Goal: Task Accomplishment & Management: Complete application form

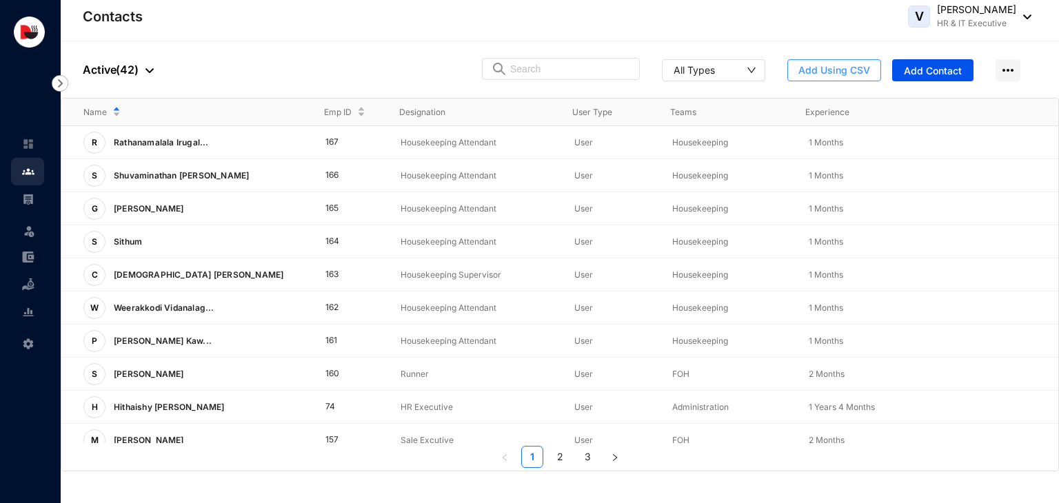
click at [847, 70] on span "Add Using CSV" at bounding box center [834, 70] width 72 height 14
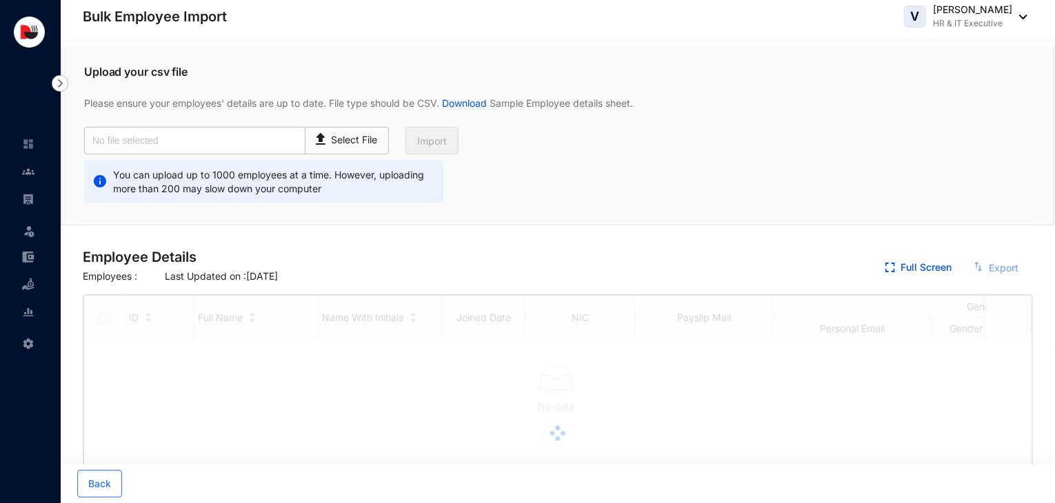
checkbox input "true"
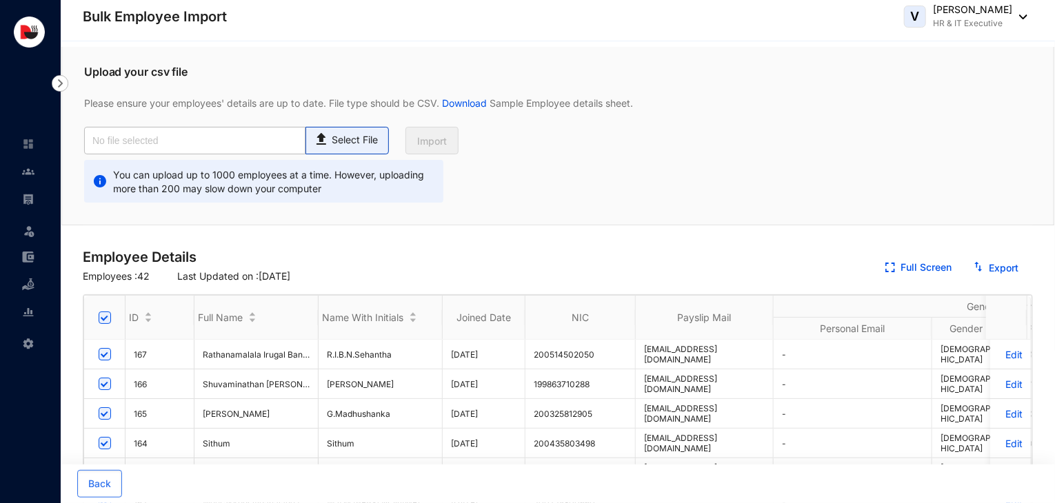
click at [354, 143] on p "Select File" at bounding box center [355, 140] width 46 height 14
click at [0, 0] on input "Select File" at bounding box center [0, 0] width 0 height 0
click at [356, 130] on div "Select File" at bounding box center [347, 138] width 68 height 20
click at [0, 0] on input "Select File" at bounding box center [0, 0] width 0 height 0
type input "Standard-v1.222.csv"
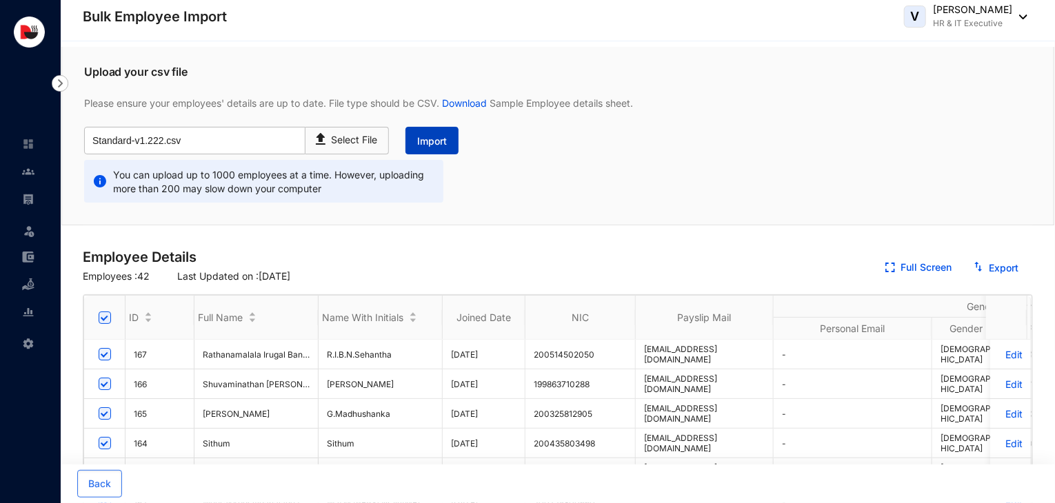
click at [436, 150] on button "Import" at bounding box center [431, 141] width 53 height 28
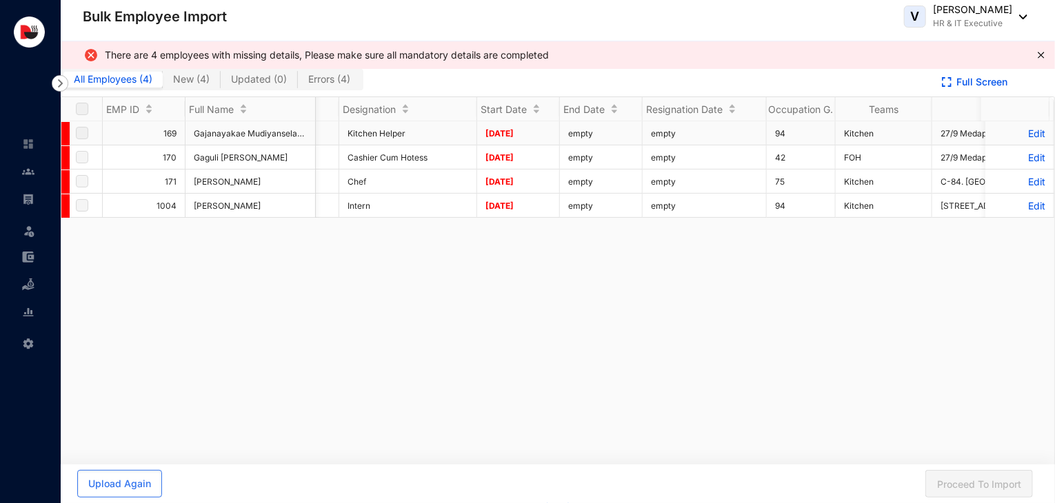
click at [1026, 133] on p "Edit" at bounding box center [1020, 134] width 52 height 12
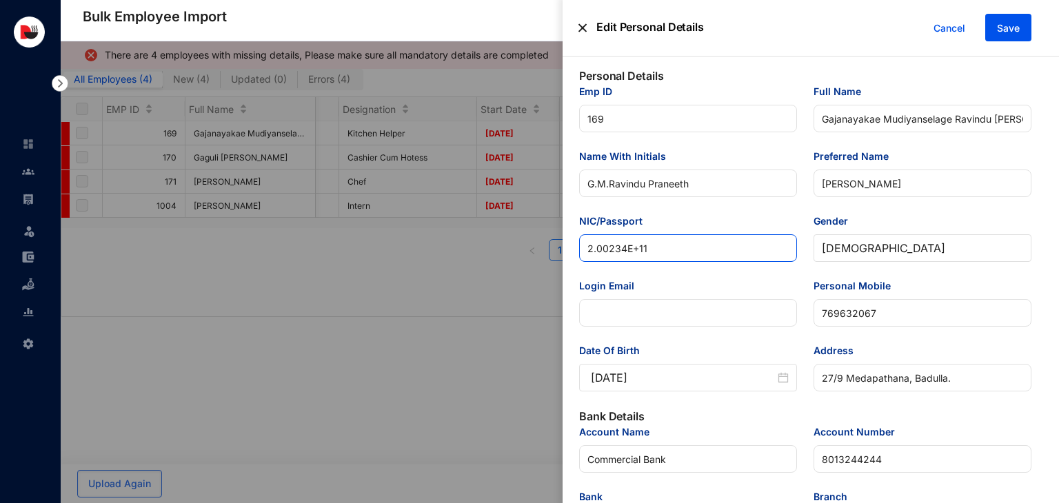
click at [679, 252] on input "2.00234E+11" at bounding box center [688, 248] width 218 height 28
drag, startPoint x: 667, startPoint y: 254, endPoint x: 477, endPoint y: 259, distance: 190.4
click at [477, 503] on div "Edit Personal Details Cancel Save Personal Details Emp ID 169 Full Name [PERSON…" at bounding box center [529, 503] width 1059 height 0
paste input "0023430060"
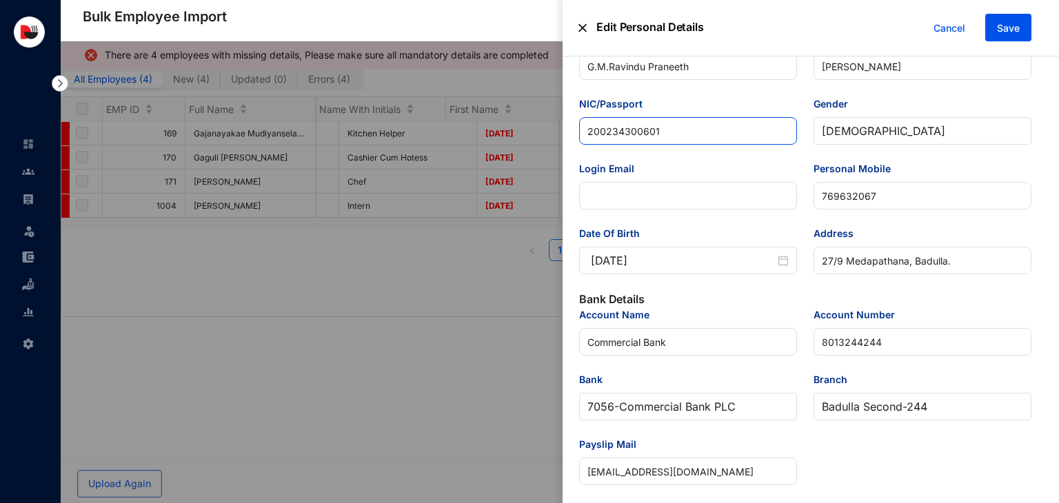
type input "200234300601"
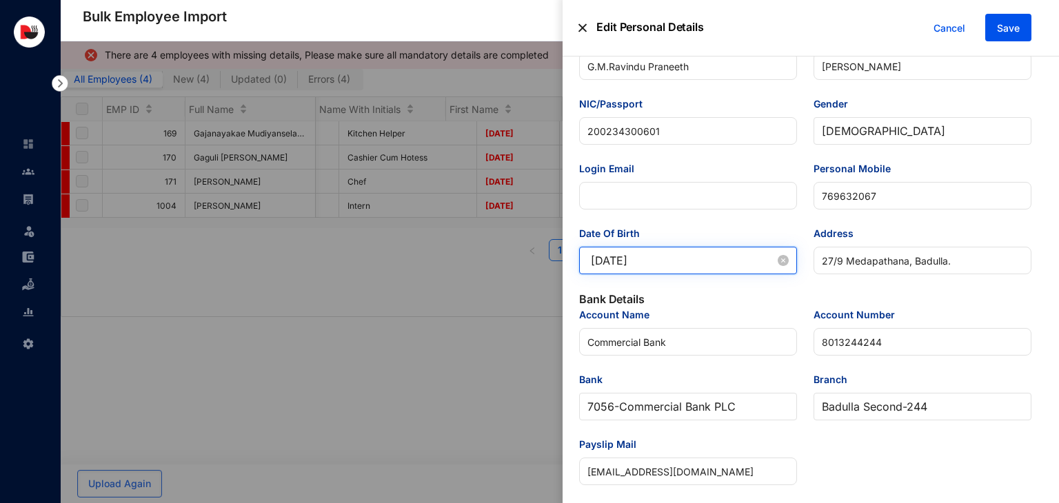
click at [688, 265] on input "[DATE]" at bounding box center [683, 260] width 184 height 17
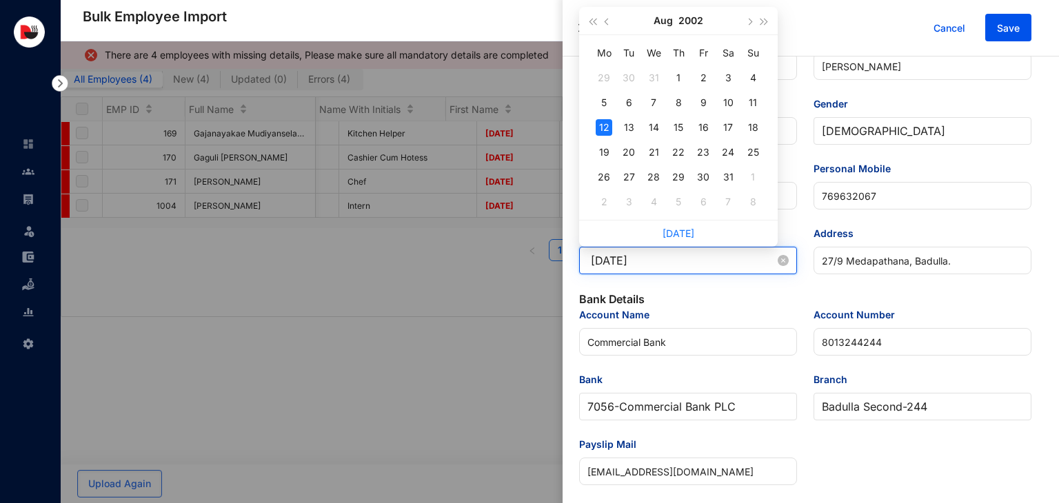
click at [636, 264] on input "[DATE]" at bounding box center [683, 260] width 184 height 17
click at [664, 266] on input "[DATE]" at bounding box center [683, 260] width 184 height 17
type input "[DATE]"
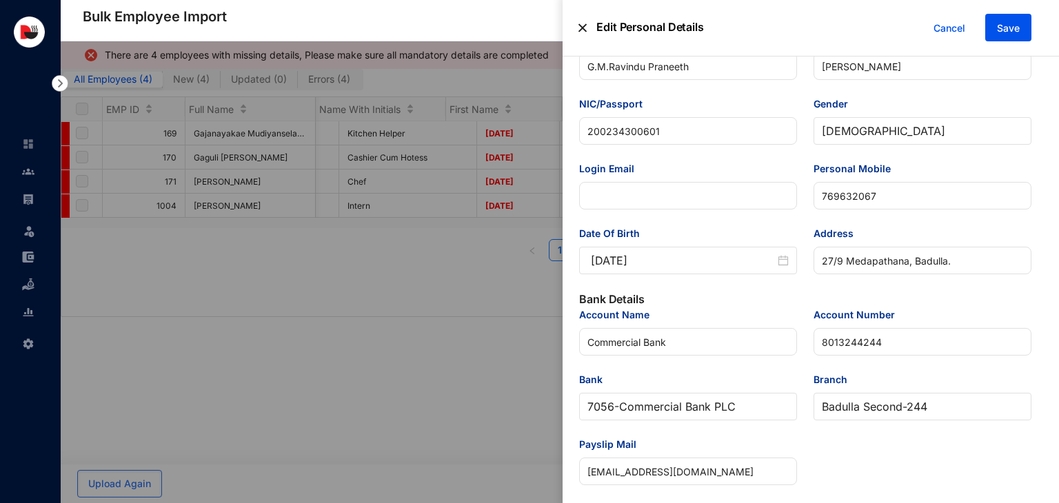
click at [720, 296] on p "Bank Details" at bounding box center [805, 299] width 452 height 17
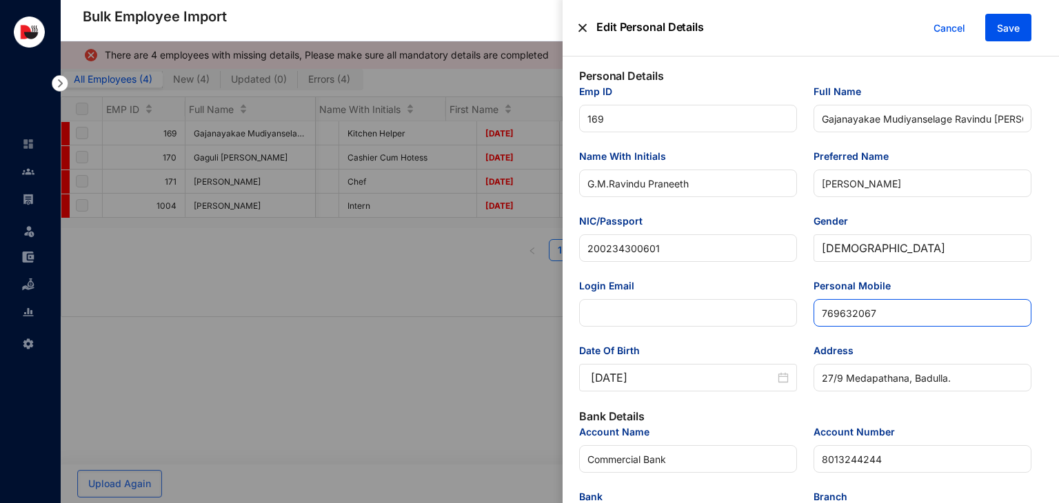
click at [822, 320] on input "769632067" at bounding box center [923, 313] width 218 height 28
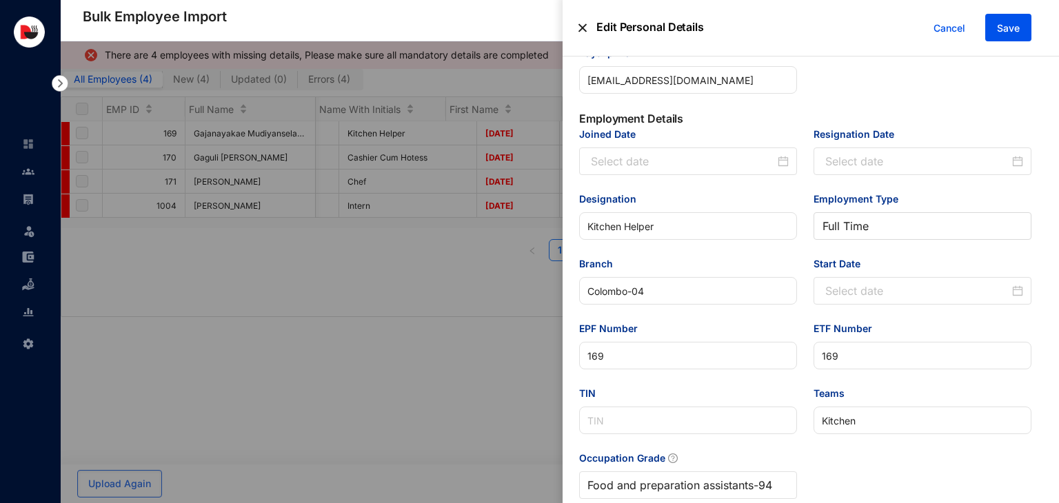
scroll to position [510, 0]
type input "0769632067"
click at [785, 168] on div at bounding box center [690, 160] width 198 height 17
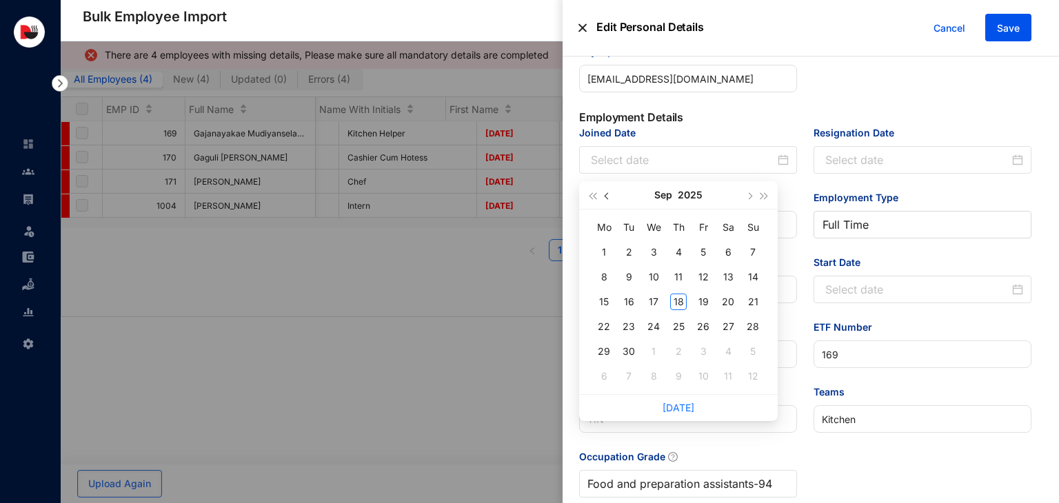
click at [608, 197] on span "button" at bounding box center [608, 196] width 7 height 7
type input "[DATE]"
click at [703, 353] on div "29" at bounding box center [703, 351] width 17 height 17
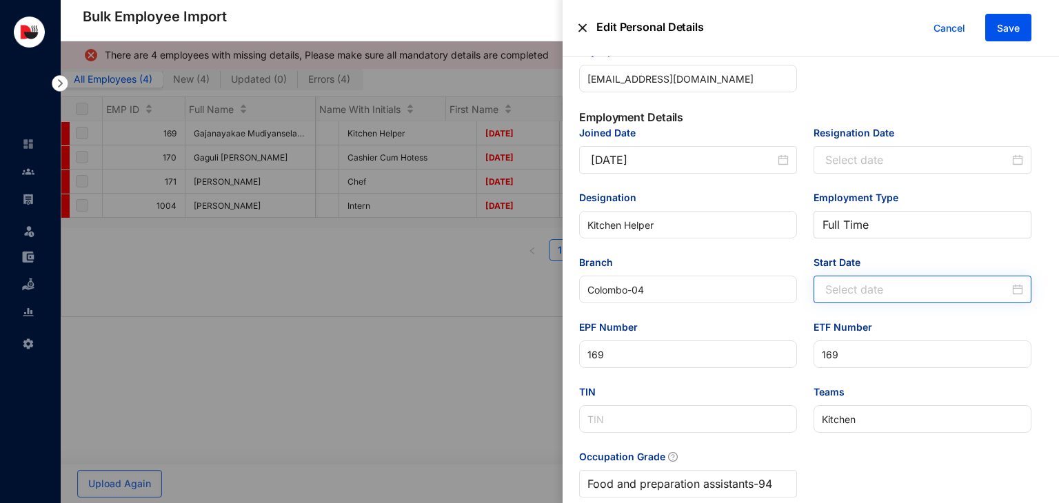
click at [1017, 293] on div at bounding box center [924, 289] width 198 height 17
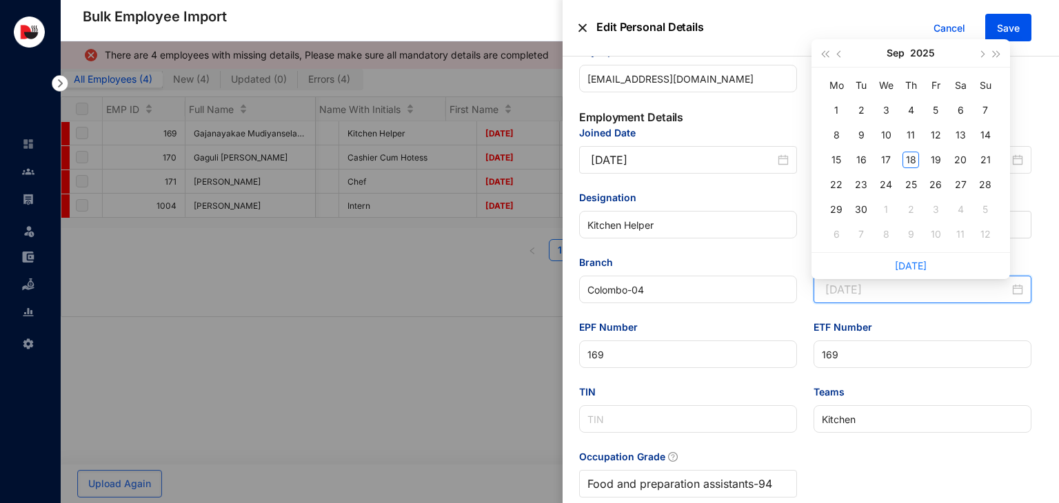
type input "[DATE]"
click at [840, 56] on span "button" at bounding box center [840, 54] width 7 height 7
type input "[DATE]"
click at [938, 206] on div "29" at bounding box center [935, 209] width 17 height 17
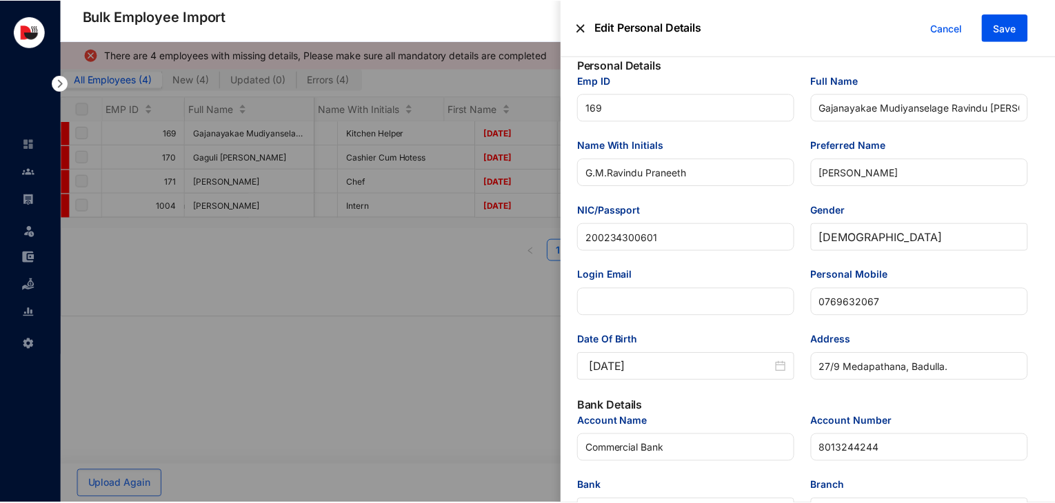
scroll to position [0, 0]
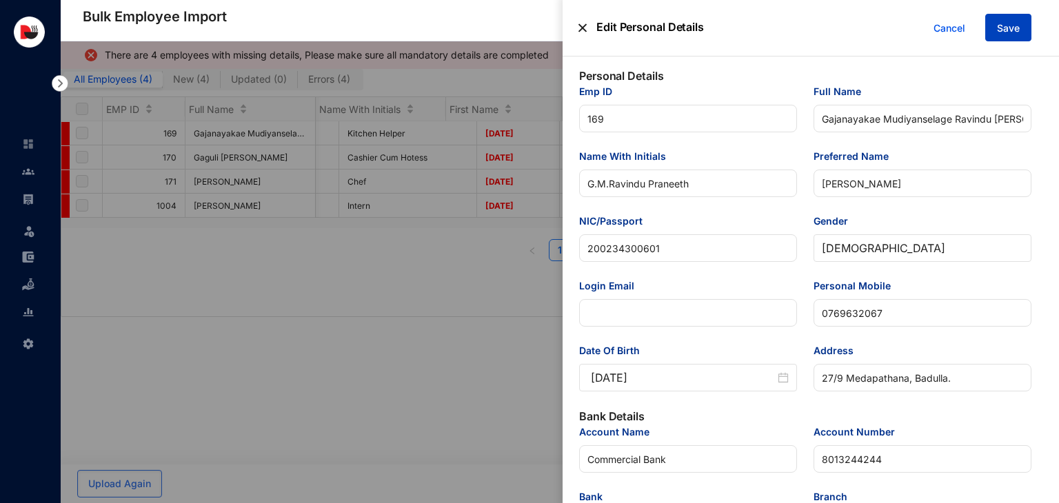
click at [996, 26] on button "Save" at bounding box center [1008, 28] width 46 height 28
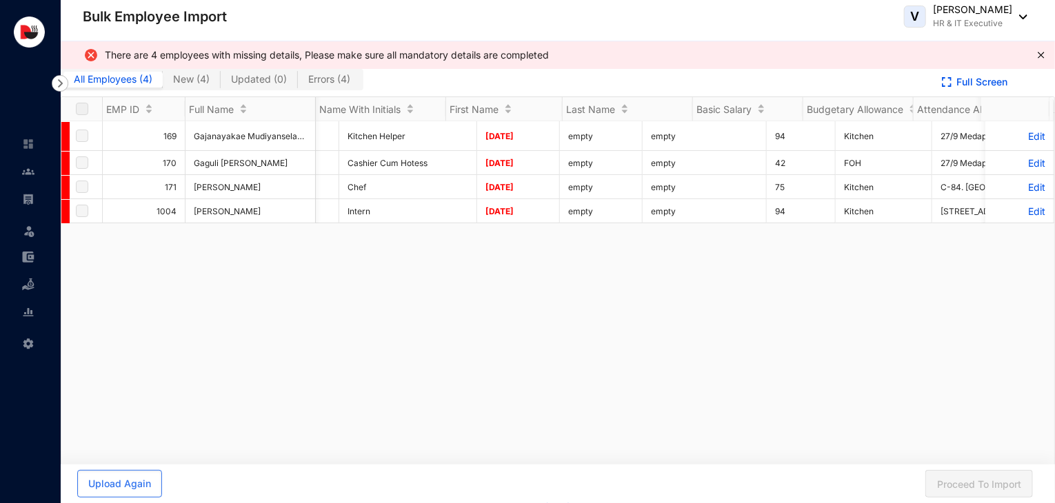
scroll to position [0, 2573]
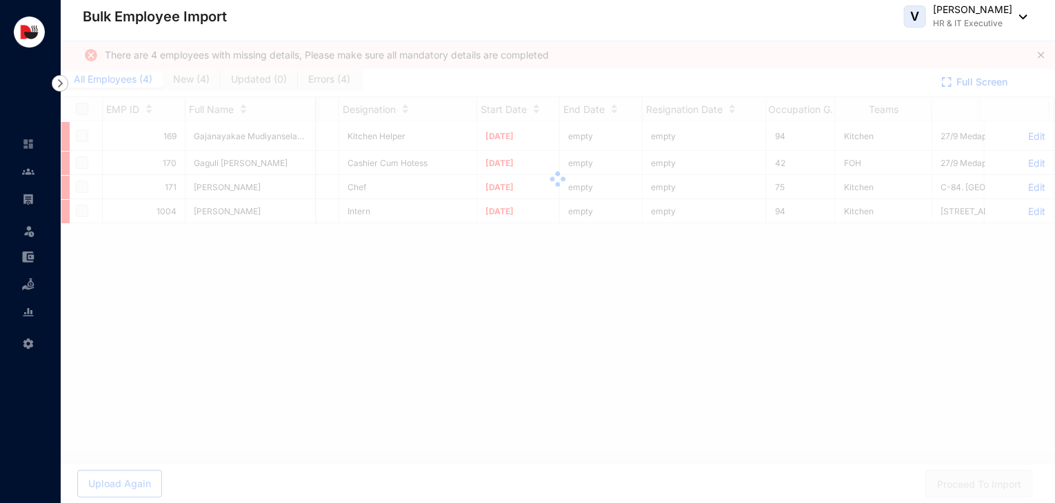
checkbox input "true"
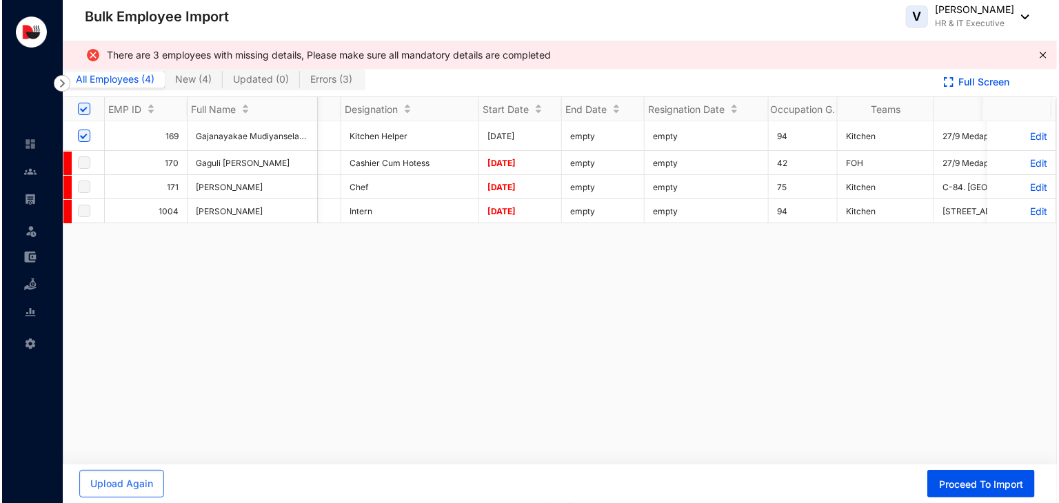
scroll to position [0, 0]
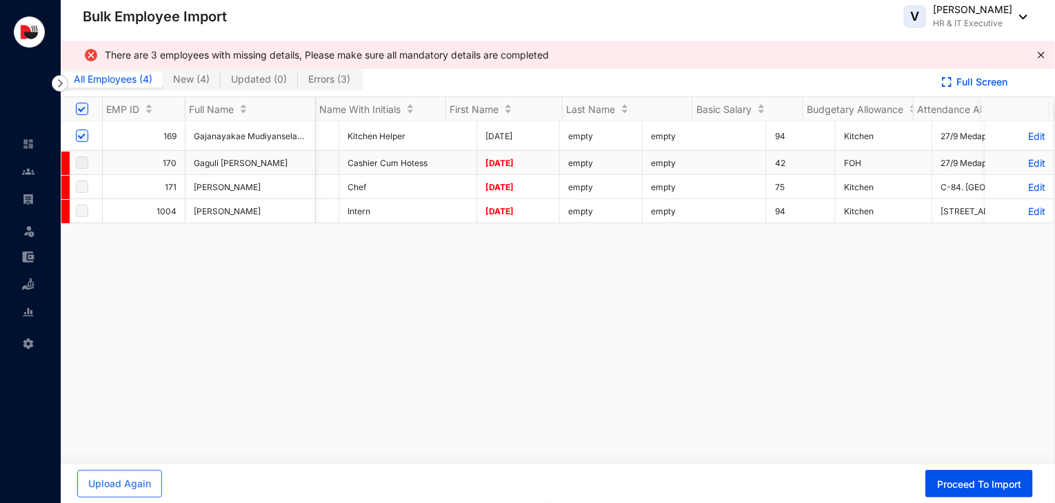
click at [1018, 161] on p "Edit" at bounding box center [1020, 163] width 52 height 12
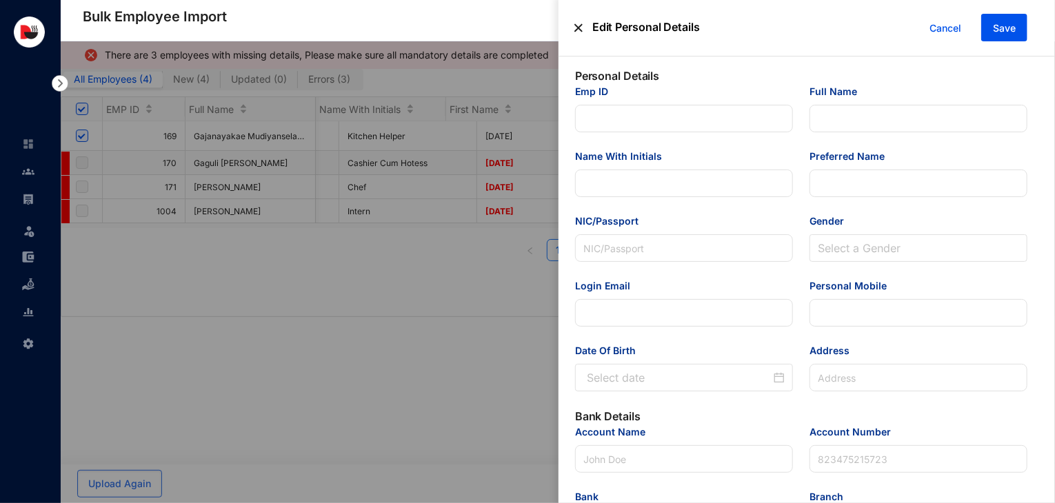
type input "170"
type input "Gaguli [PERSON_NAME]"
type input "[PERSON_NAME]"
type input "Gaguli Sanchala"
type input "2.004E+11"
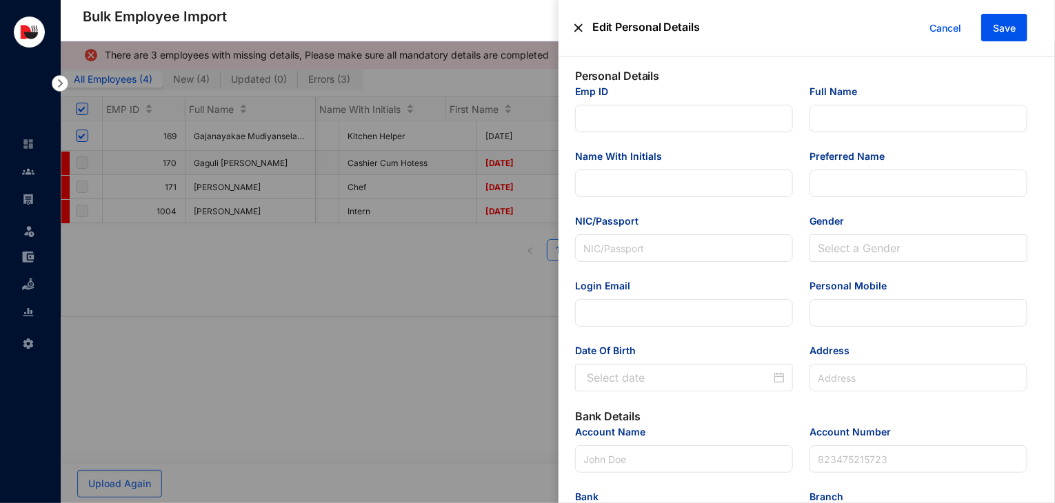
type input "769822842"
type input "27/9 Medapathana, Badulla."
type input "Commercial Bank"
type input "8027603457"
type input "[EMAIL_ADDRESS][DOMAIN_NAME]"
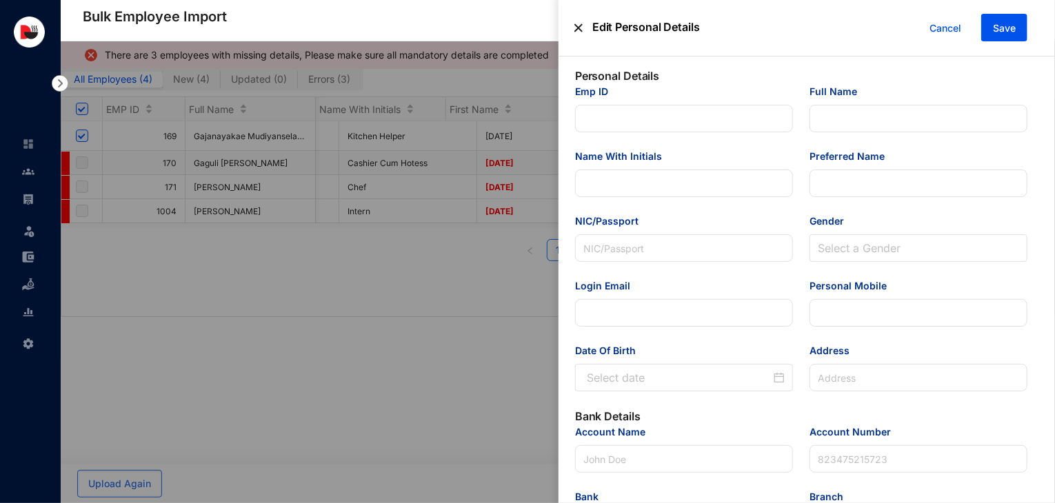
type input "Cashier Cum Hotess"
type input "Colombo-04"
type input "170"
type input "FOH"
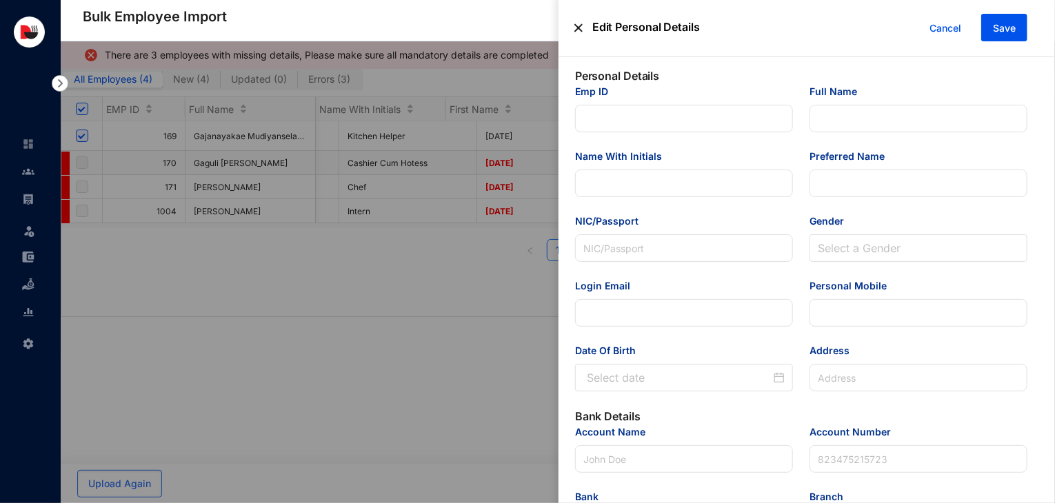
type Salary "30000"
type Allowance "12500"
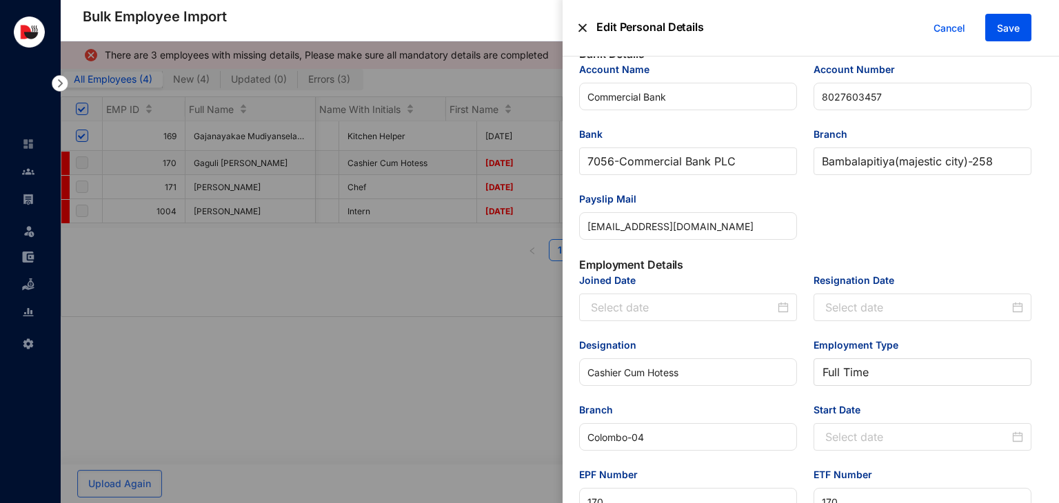
scroll to position [372, 0]
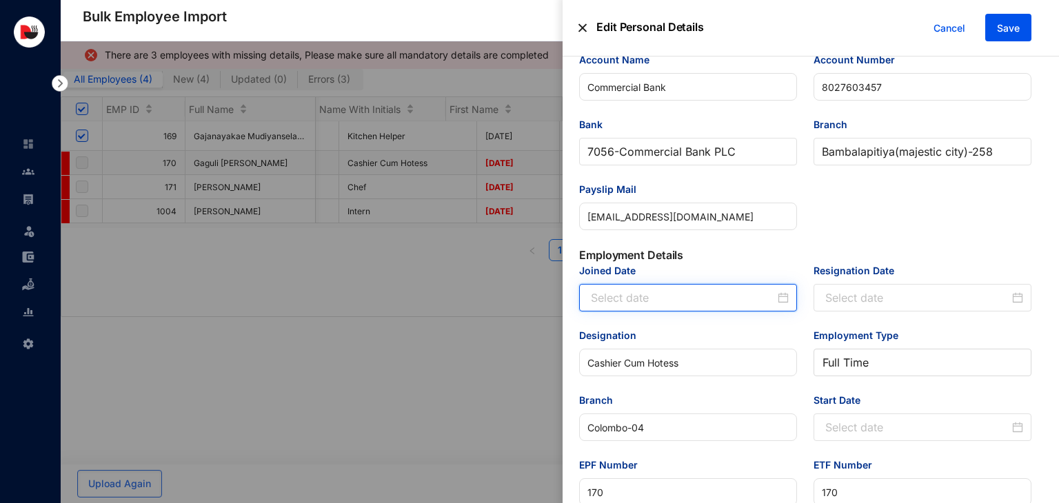
click at [651, 305] on input "Joined Date" at bounding box center [683, 298] width 184 height 17
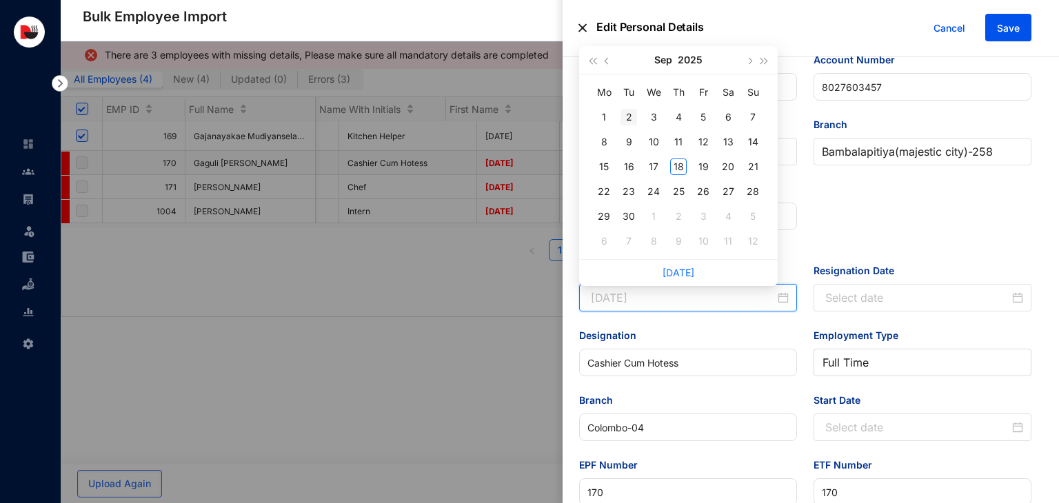
type input "[DATE]"
click at [605, 61] on span "button" at bounding box center [608, 61] width 7 height 7
type input "[DATE]"
click at [703, 214] on div "29" at bounding box center [703, 216] width 17 height 17
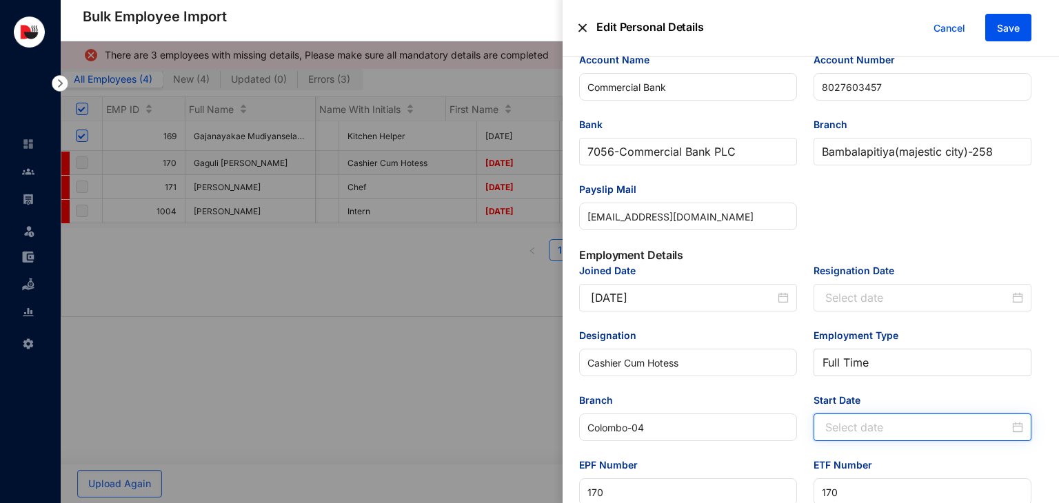
click at [904, 424] on input "Start Date" at bounding box center [917, 427] width 184 height 17
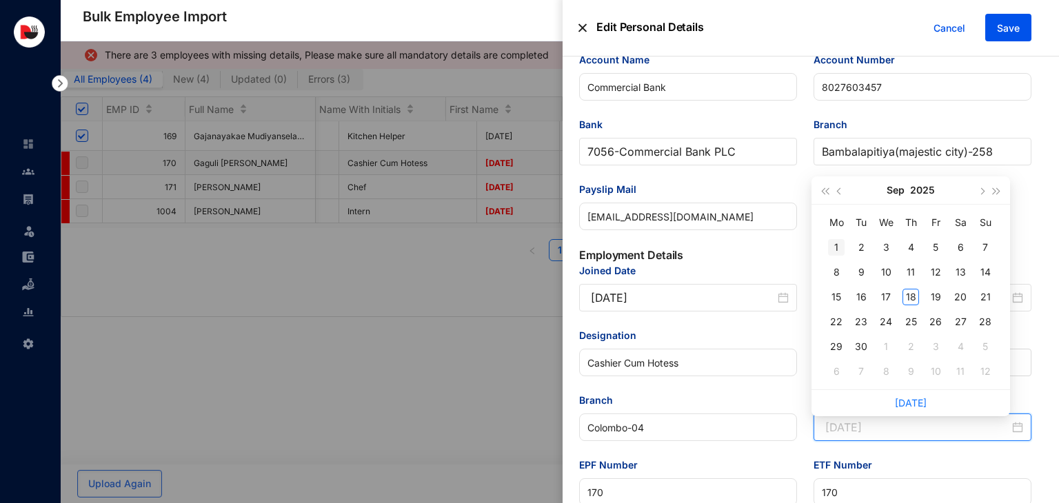
type input "[DATE]"
click at [843, 194] on button "button" at bounding box center [840, 191] width 15 height 28
type input "[DATE]"
click at [934, 346] on div "29" at bounding box center [935, 347] width 17 height 17
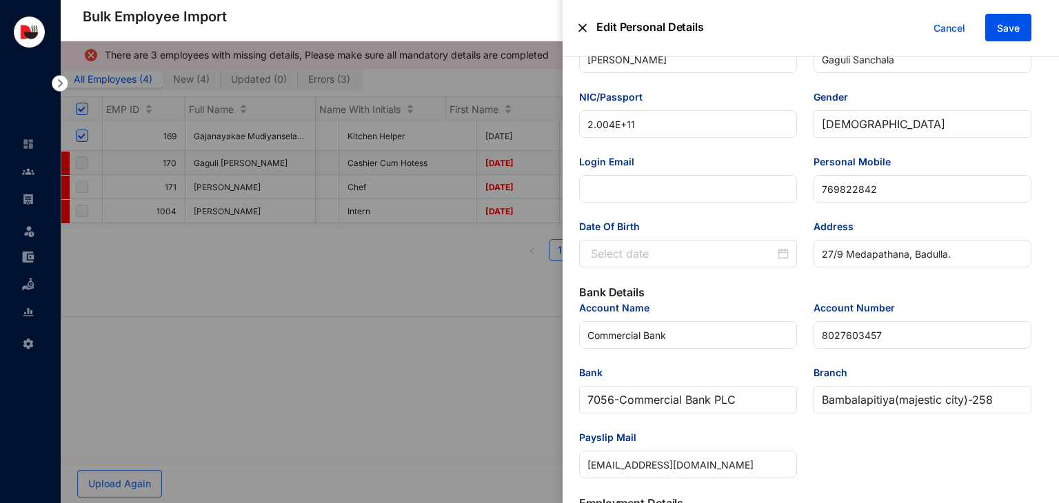
scroll to position [123, 0]
drag, startPoint x: 670, startPoint y: 131, endPoint x: 541, endPoint y: 139, distance: 129.2
click at [541, 503] on div "Edit Personal Details Cancel Save Personal Details Emp ID 170 Full Name [PERSON…" at bounding box center [529, 503] width 1059 height 0
paste input "00400402765"
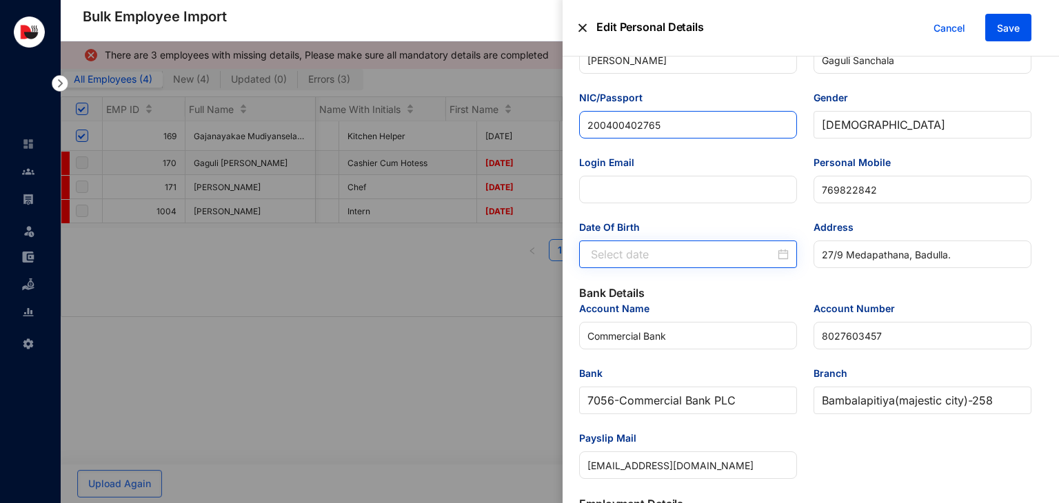
type input "200400402765"
click at [779, 260] on div at bounding box center [690, 254] width 198 height 17
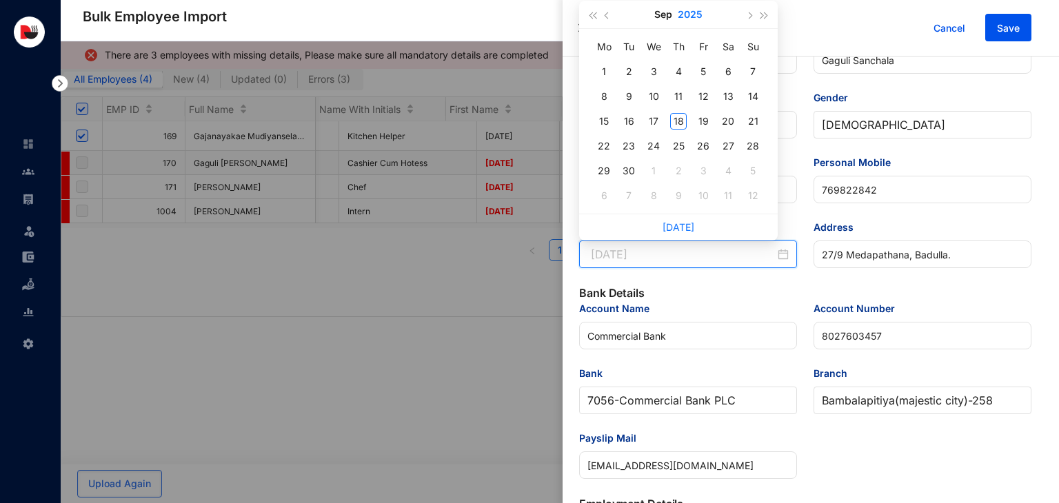
type input "[DATE]"
click at [693, 20] on button "2025" at bounding box center [690, 15] width 25 height 28
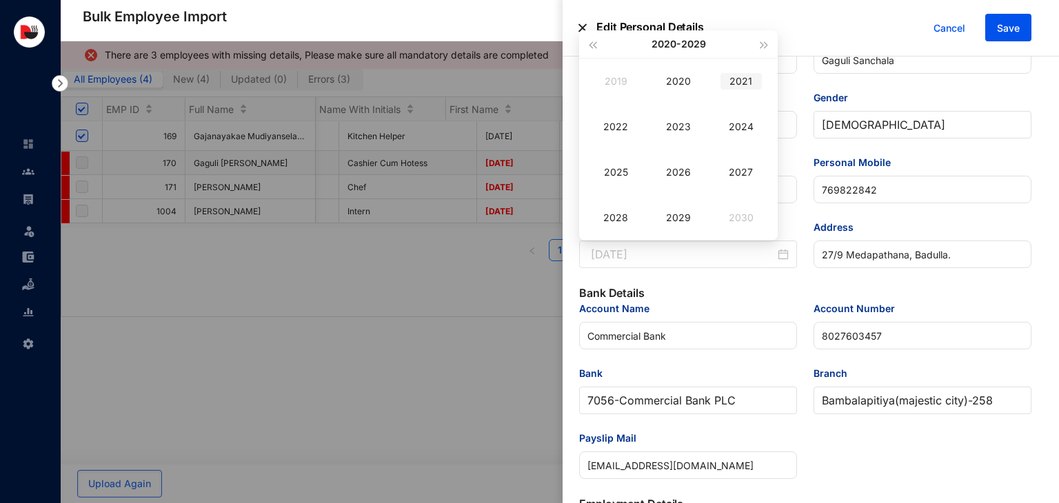
type input "[DATE]"
click at [594, 44] on span "button" at bounding box center [592, 45] width 7 height 7
click at [727, 123] on div "2004" at bounding box center [741, 127] width 41 height 17
click at [624, 126] on div "Apr" at bounding box center [615, 127] width 41 height 17
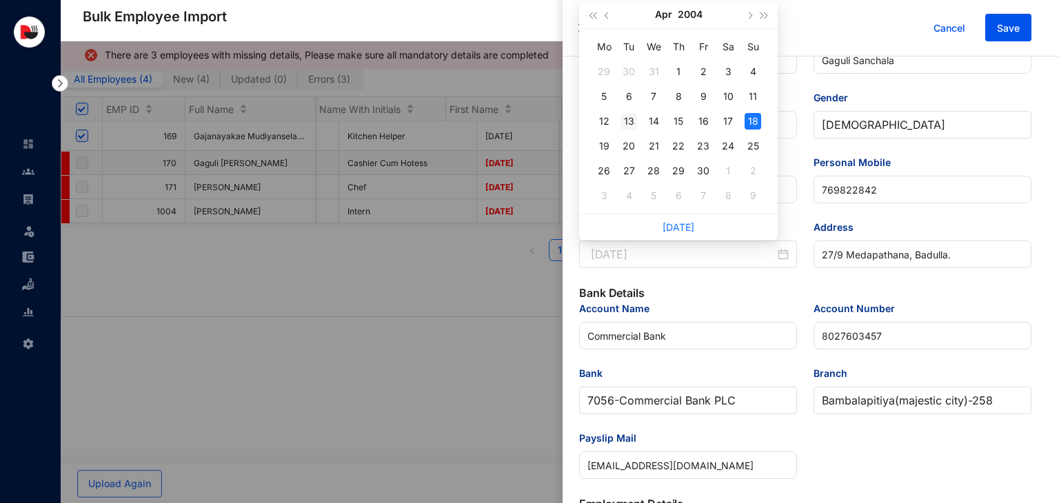
type input "[DATE]"
click at [634, 121] on div "13" at bounding box center [629, 121] width 17 height 17
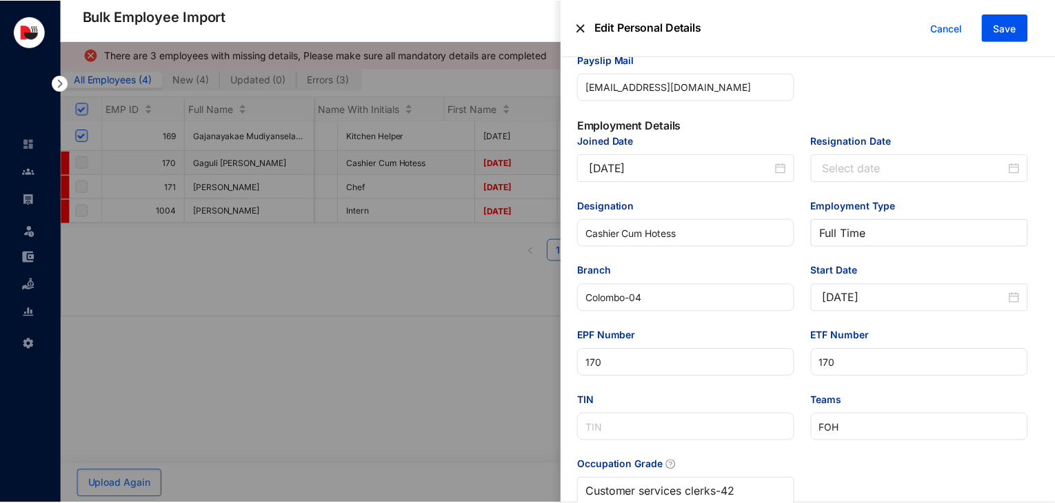
scroll to position [510, 0]
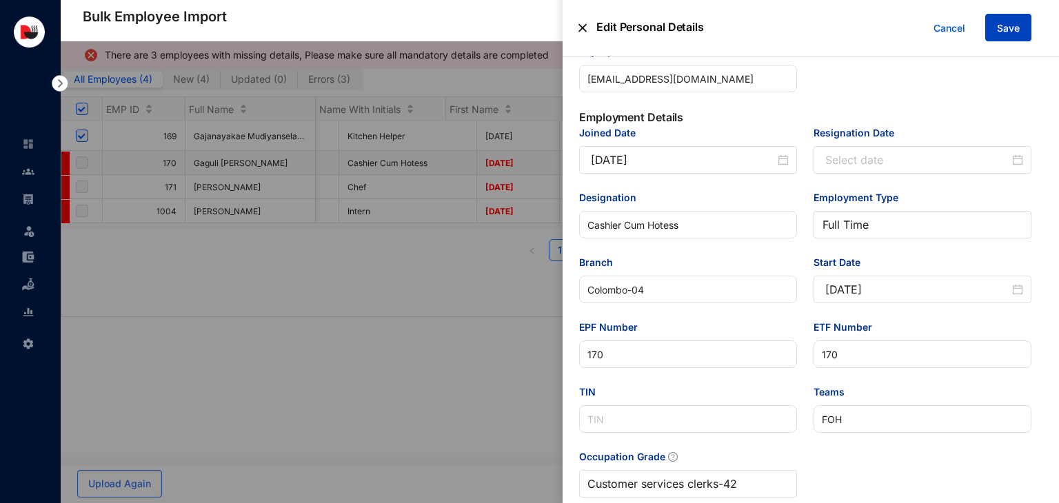
click at [1005, 30] on span "Save" at bounding box center [1008, 28] width 23 height 14
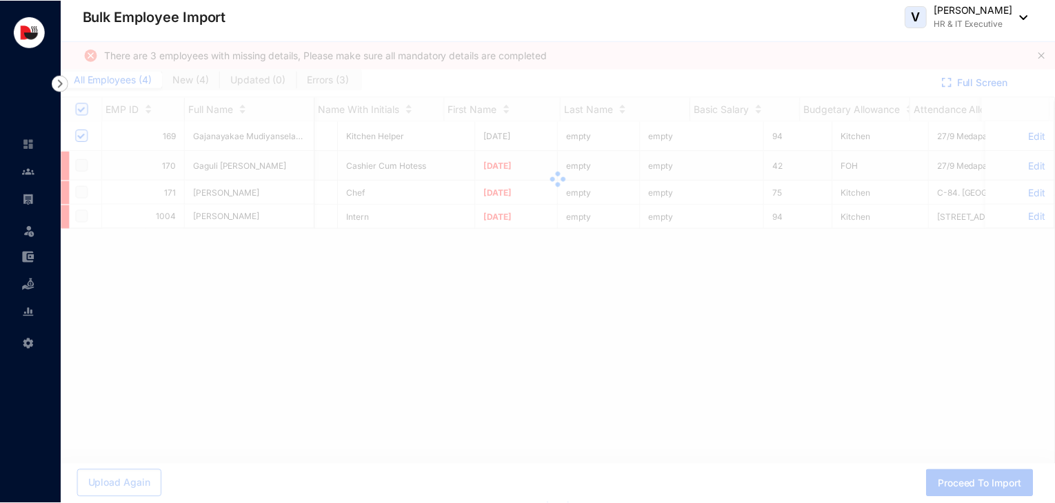
scroll to position [0, 2573]
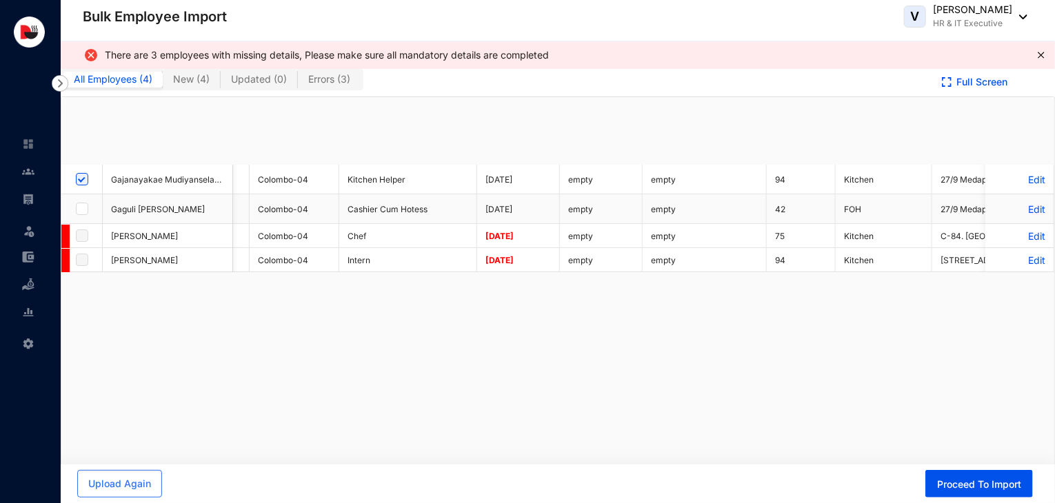
checkbox input "true"
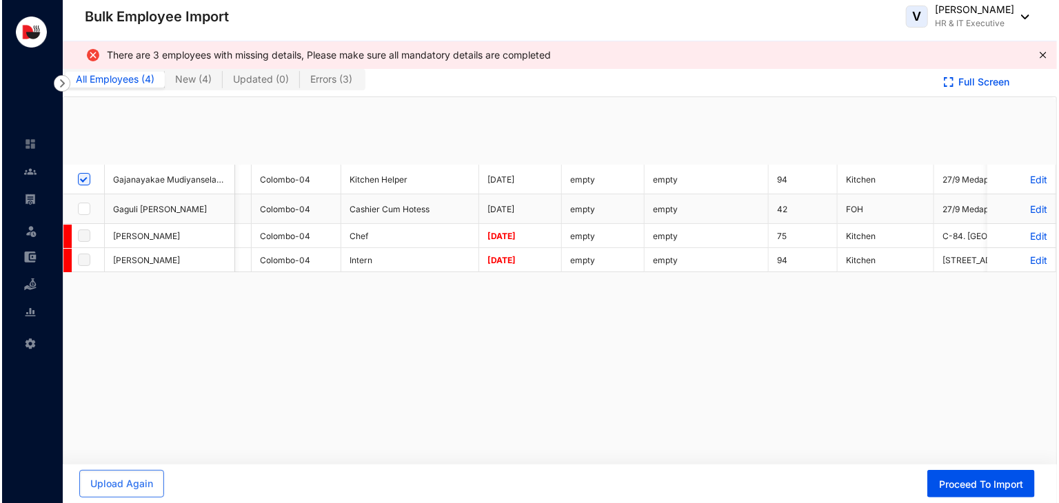
scroll to position [0, 0]
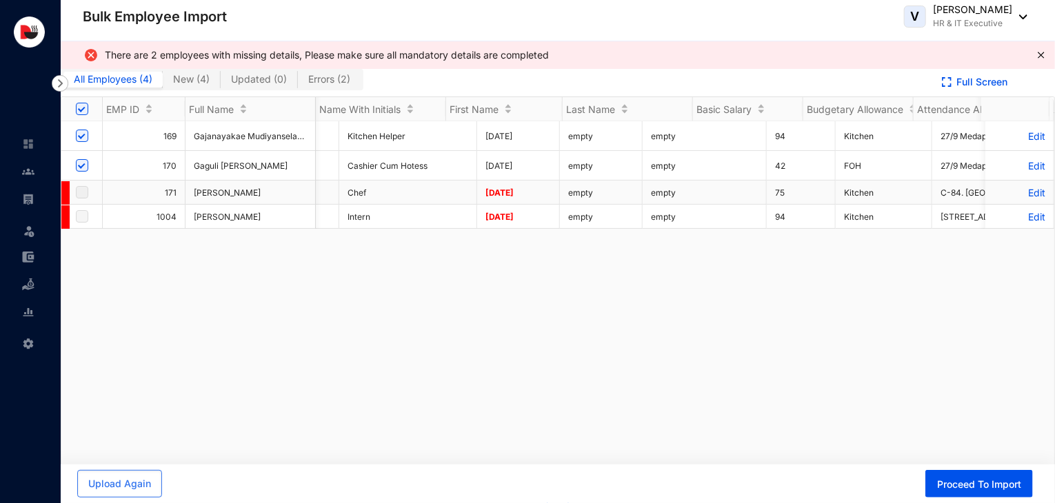
click at [1024, 188] on p "Edit" at bounding box center [1020, 193] width 52 height 12
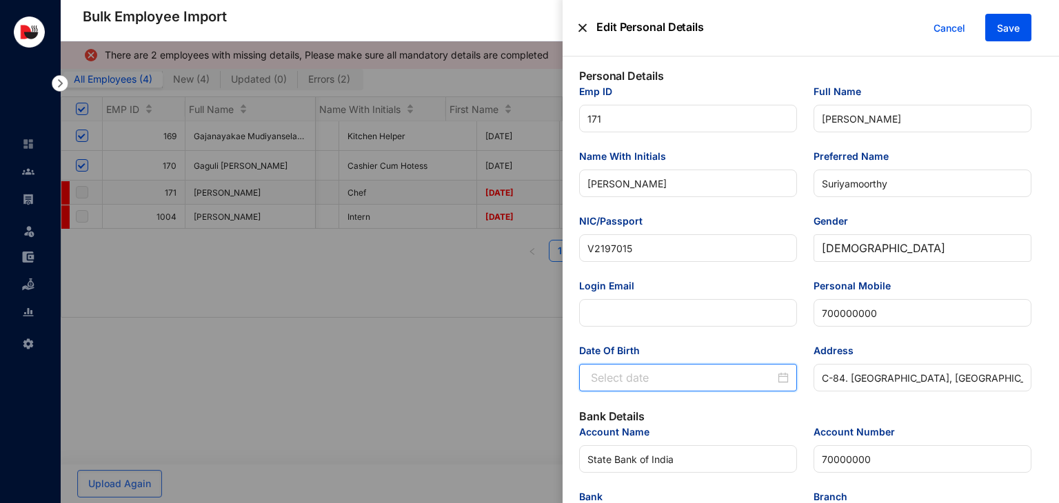
click at [636, 386] on input "Date Of Birth" at bounding box center [683, 378] width 184 height 17
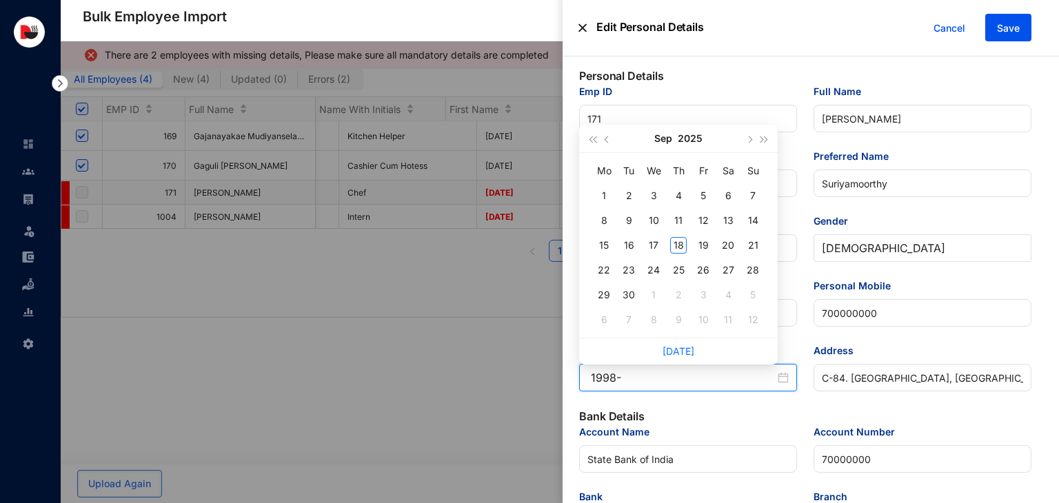
type input "1998-"
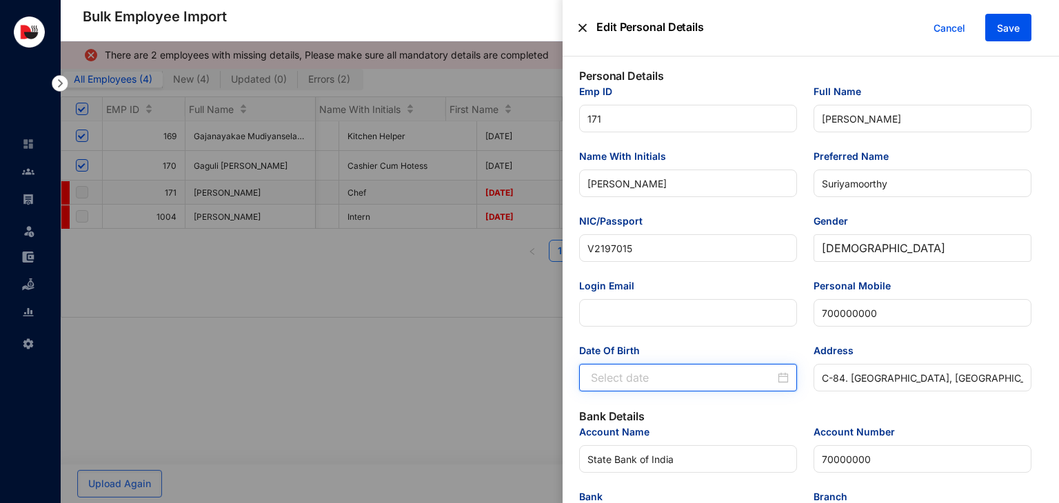
click at [648, 381] on input "Date Of Birth" at bounding box center [683, 378] width 184 height 17
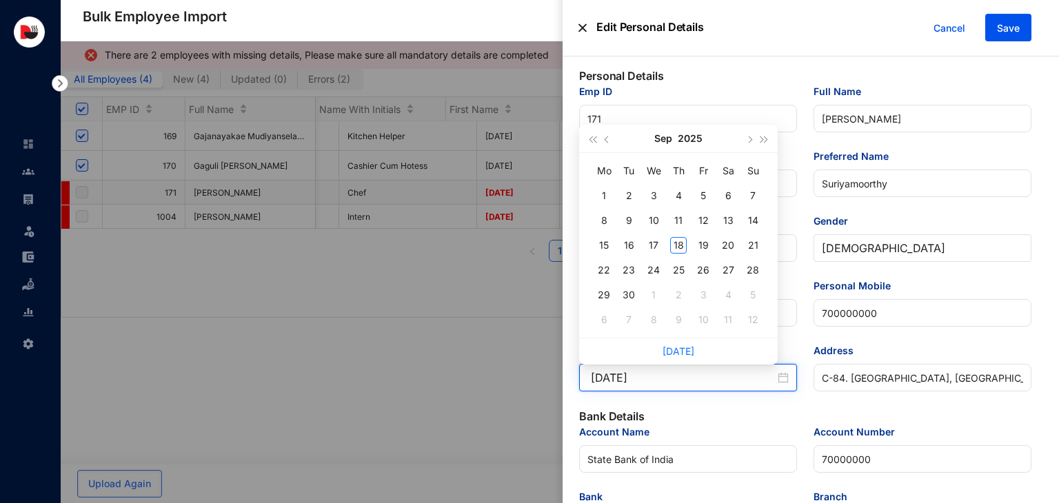
type input "[DATE]"
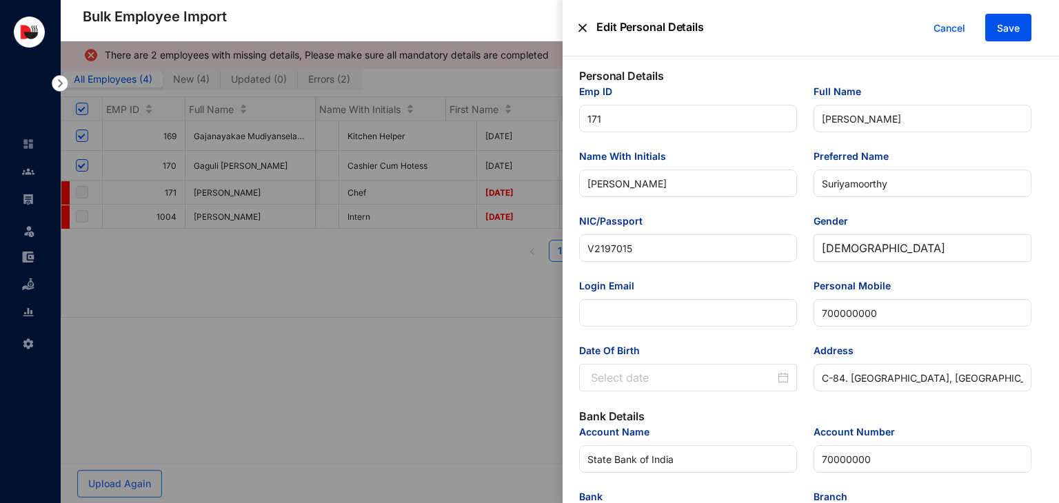
click at [694, 399] on div "Date Of Birth" at bounding box center [688, 375] width 234 height 65
click at [783, 376] on div at bounding box center [690, 378] width 198 height 17
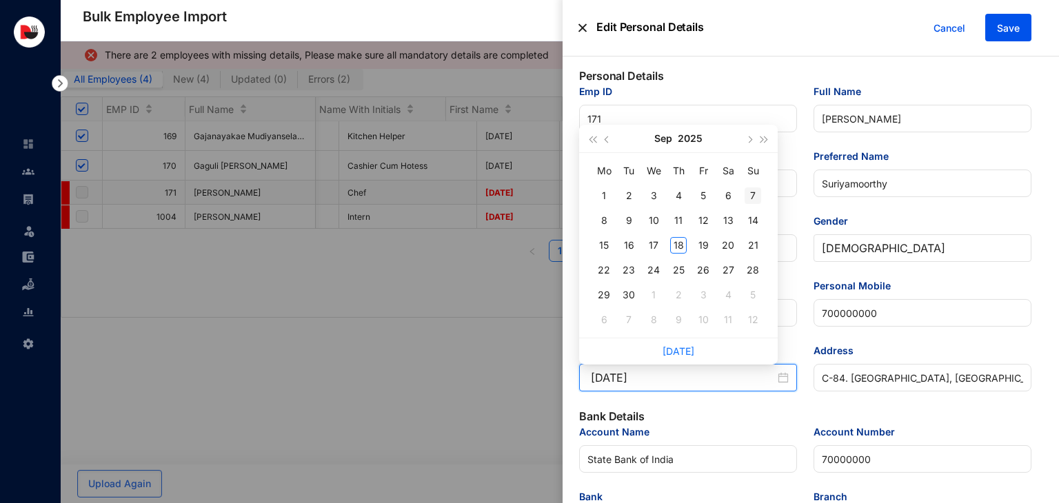
type input "[DATE]"
click at [683, 141] on button "2025" at bounding box center [690, 139] width 25 height 28
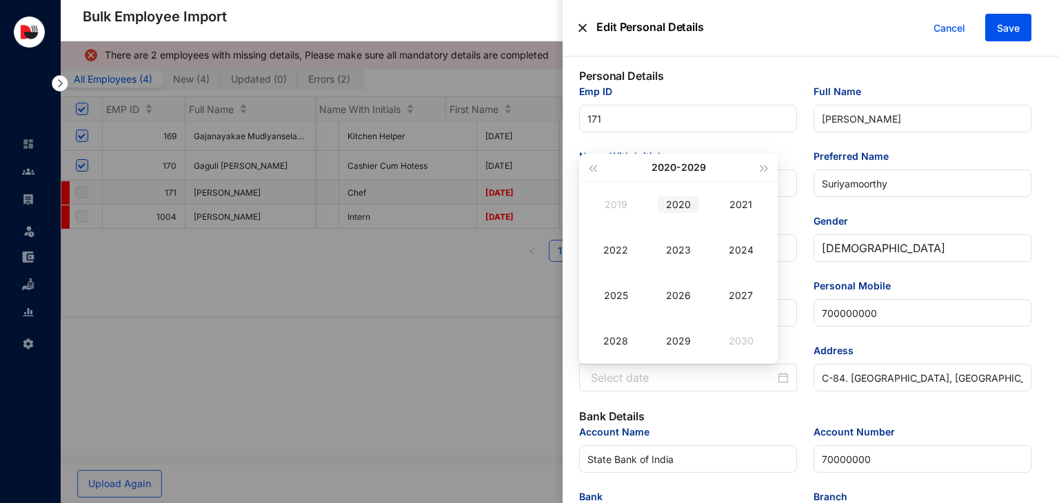
type input "[DATE]"
click at [596, 167] on span "button" at bounding box center [592, 168] width 7 height 7
click at [622, 339] on div "1998" at bounding box center [615, 341] width 41 height 17
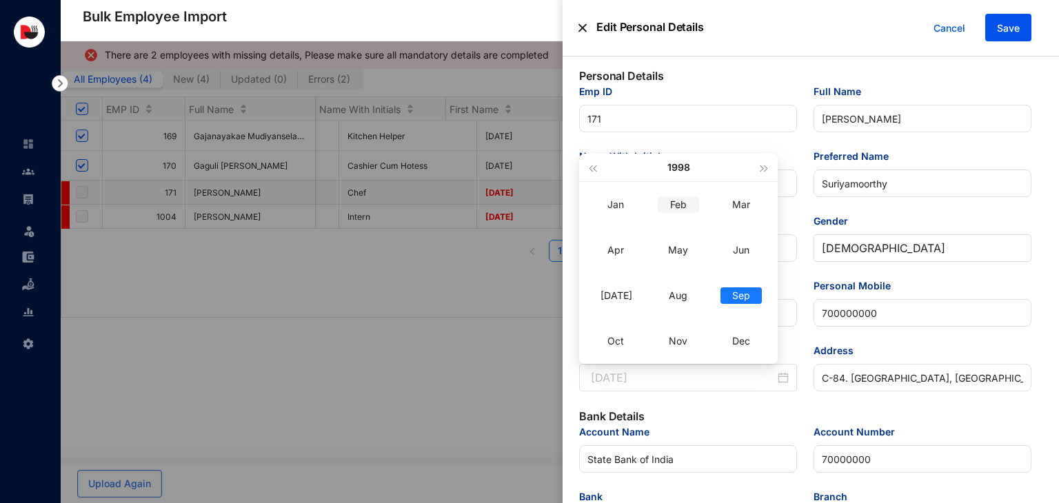
click at [685, 210] on div "Feb" at bounding box center [678, 205] width 41 height 17
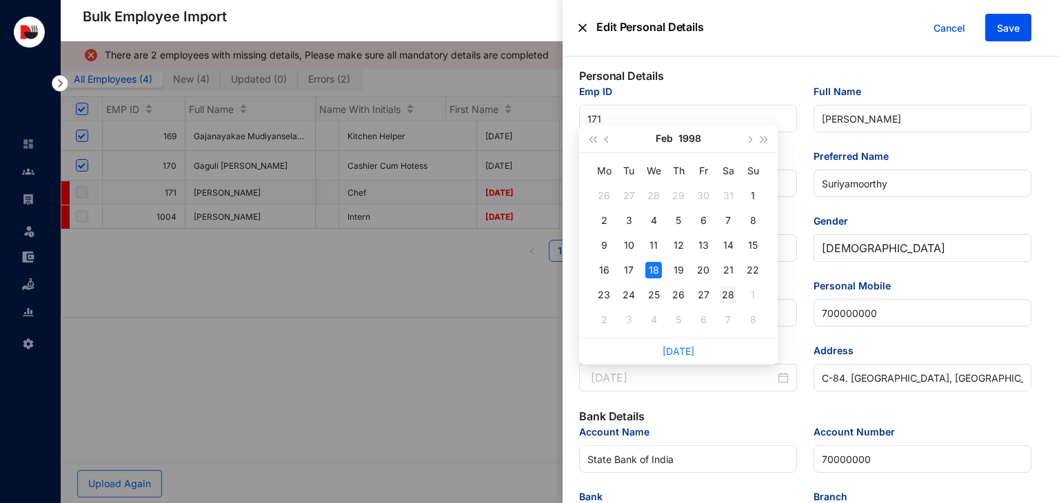
type input "[DATE]"
click at [727, 292] on div "28" at bounding box center [728, 295] width 17 height 17
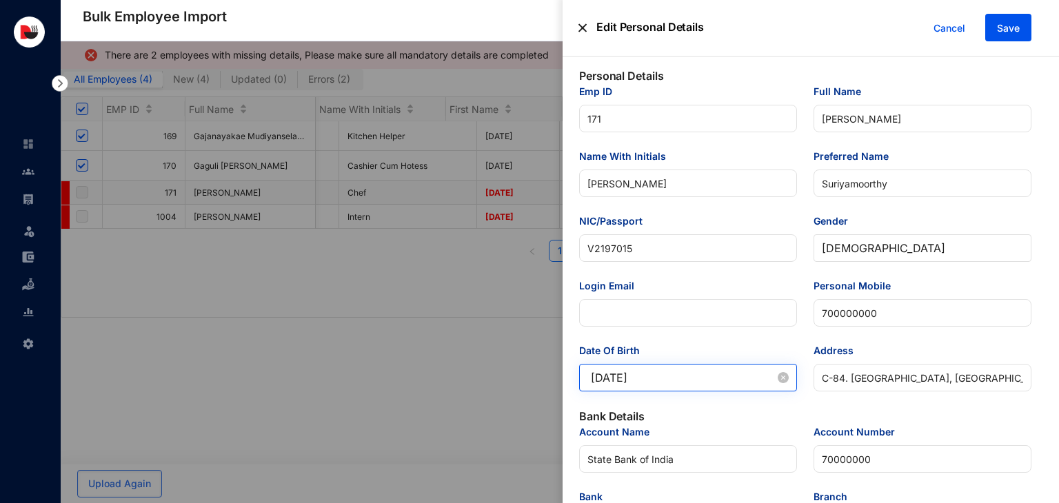
click at [783, 386] on div "[DATE]" at bounding box center [690, 378] width 198 height 17
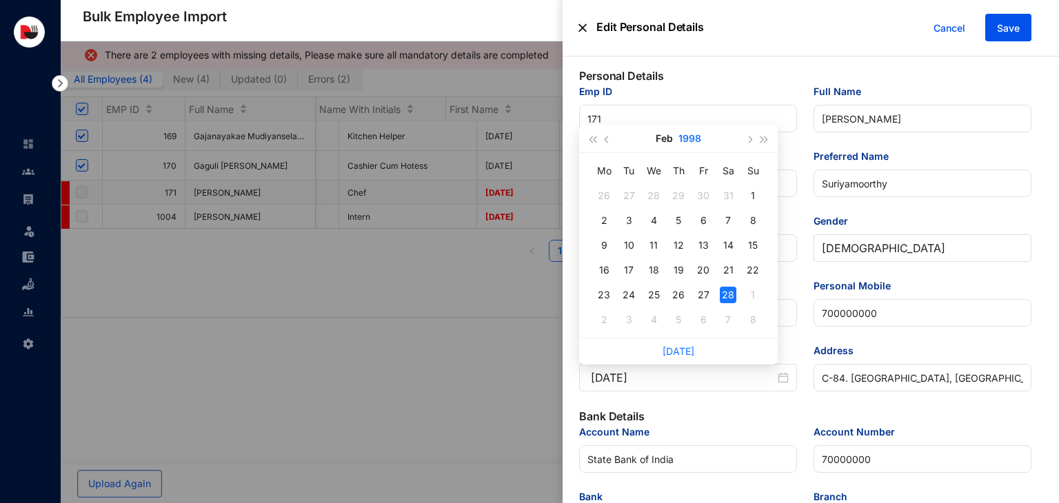
click at [691, 139] on button "1998" at bounding box center [689, 139] width 23 height 28
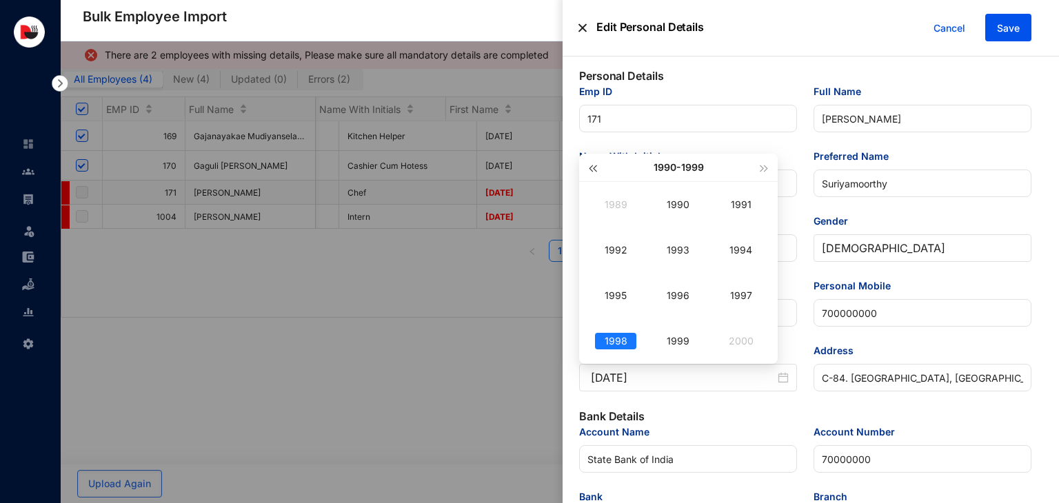
click at [596, 169] on span "button" at bounding box center [592, 168] width 7 height 7
click at [619, 333] on div "1988" at bounding box center [615, 341] width 41 height 17
click at [674, 197] on div "Feb" at bounding box center [678, 205] width 41 height 17
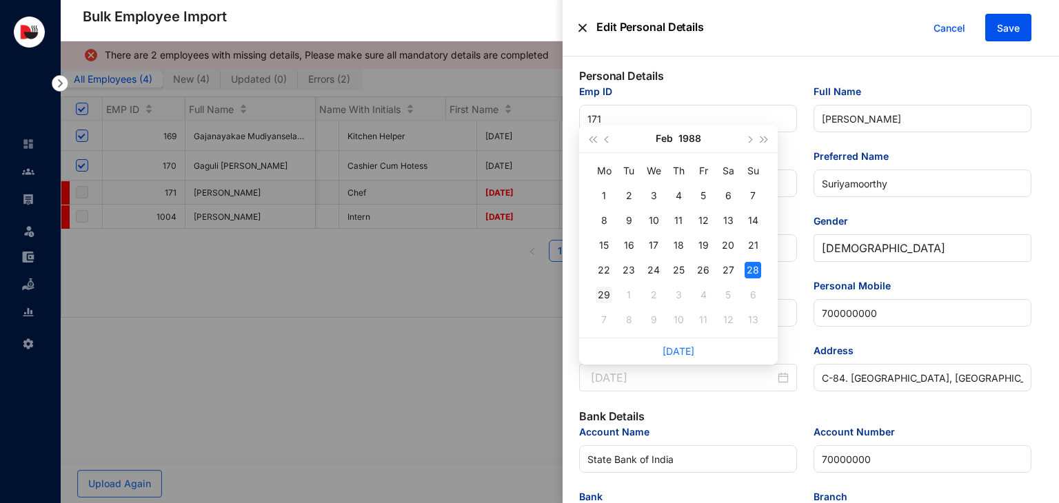
type input "[DATE]"
click at [606, 299] on div "29" at bounding box center [604, 295] width 17 height 17
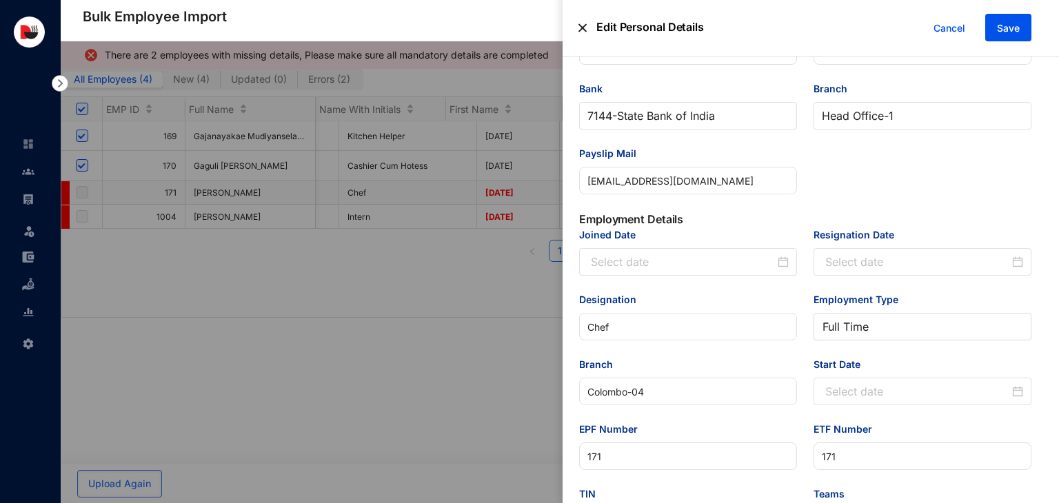
scroll to position [410, 0]
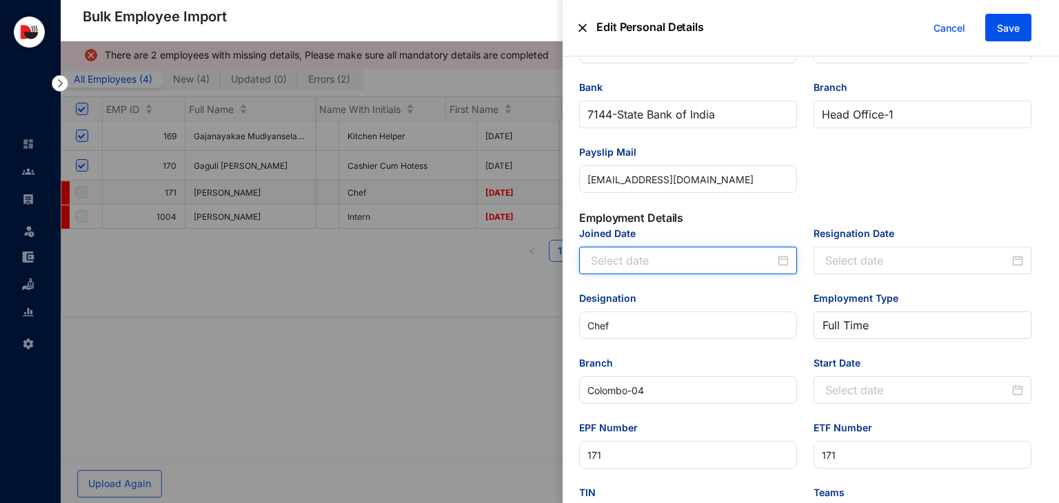
click at [692, 263] on input "Joined Date" at bounding box center [683, 260] width 184 height 17
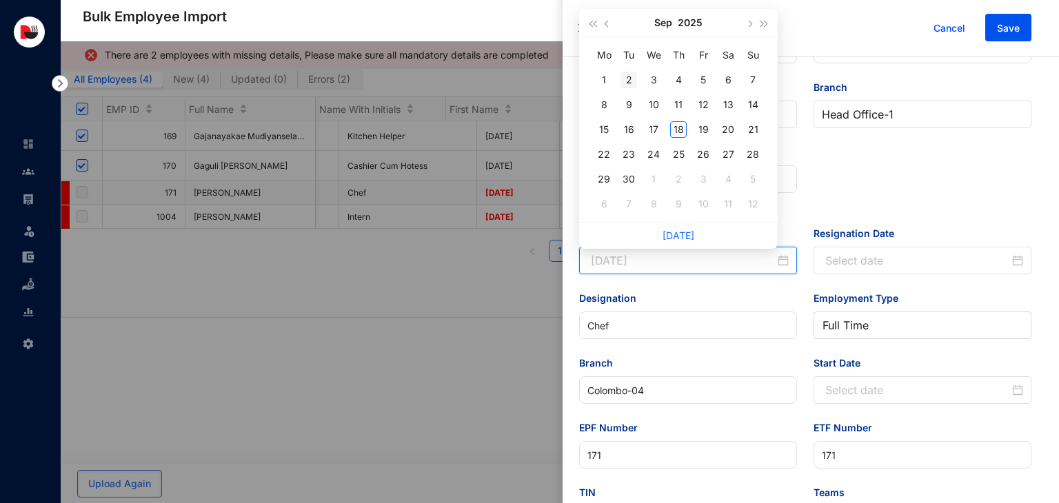
type input "[DATE]"
click at [610, 21] on button "button" at bounding box center [607, 23] width 15 height 28
type input "[DATE]"
click at [731, 185] on div "30" at bounding box center [728, 179] width 17 height 17
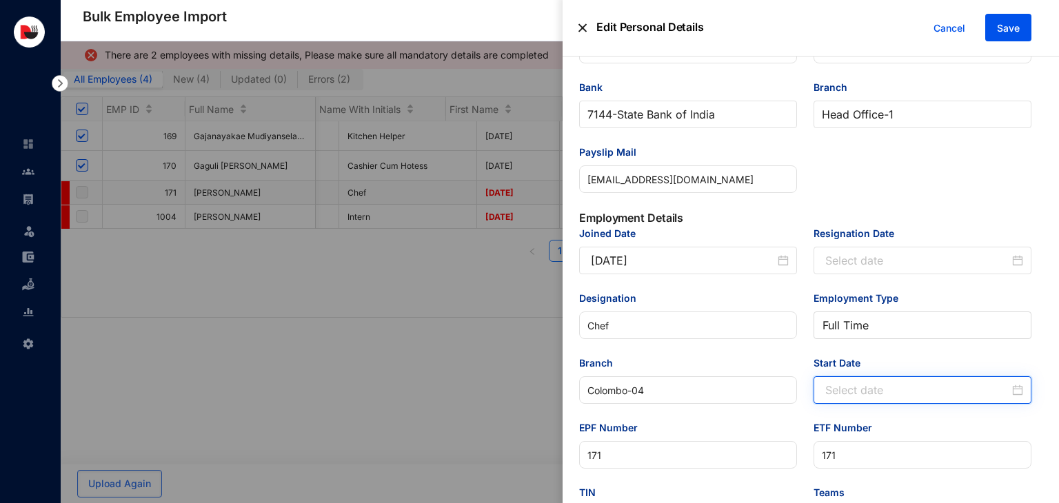
click at [894, 392] on input "Start Date" at bounding box center [917, 390] width 184 height 17
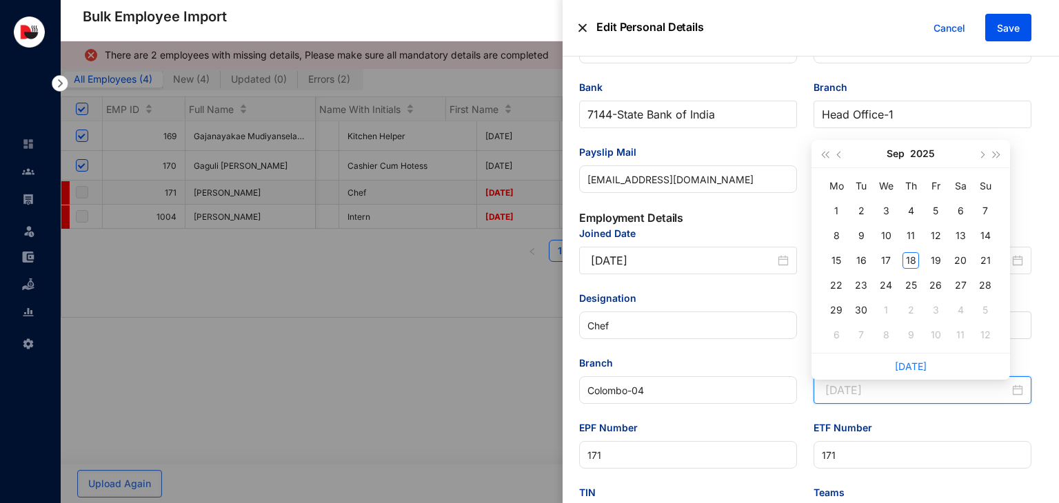
type input "[DATE]"
click at [841, 156] on span "button" at bounding box center [840, 154] width 7 height 7
type input "[DATE]"
click at [964, 315] on div "30" at bounding box center [960, 310] width 17 height 17
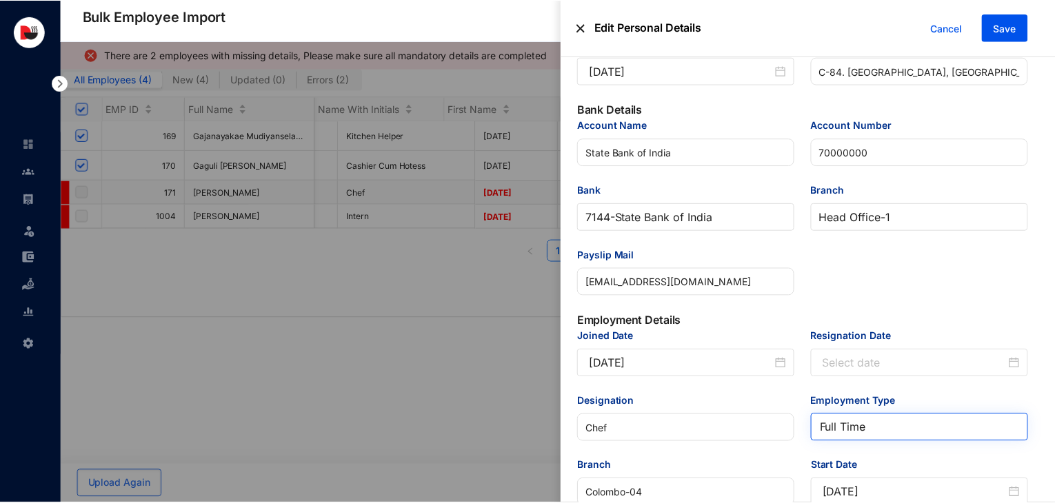
scroll to position [0, 0]
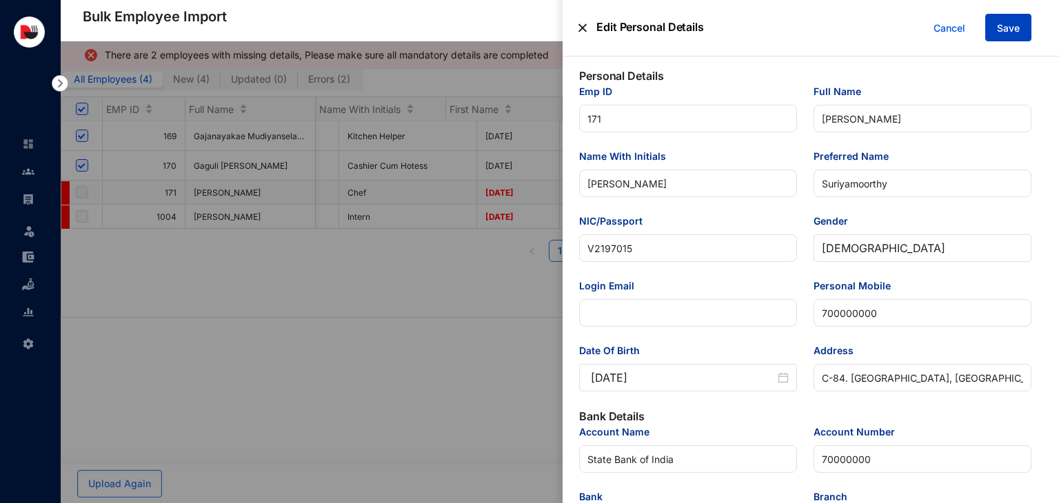
click at [1022, 31] on button "Save" at bounding box center [1008, 28] width 46 height 28
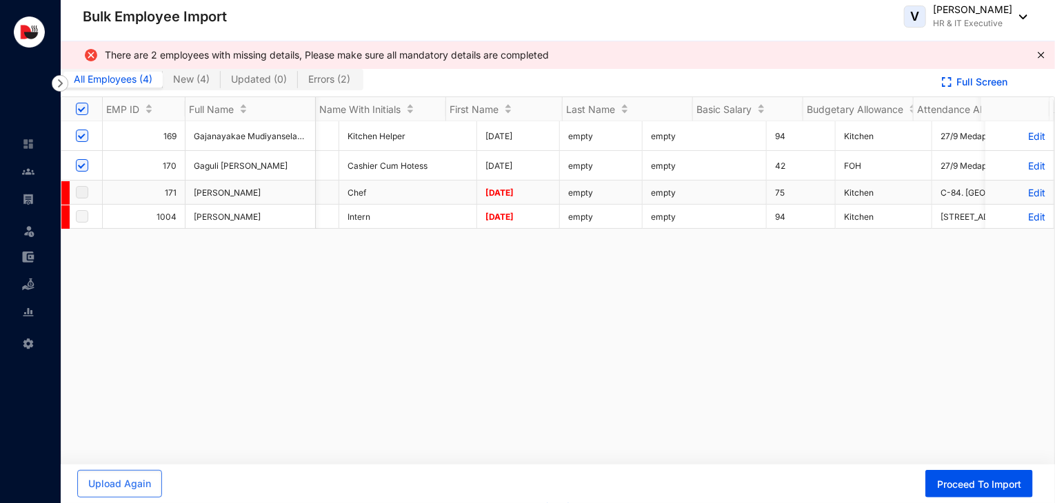
scroll to position [0, 2573]
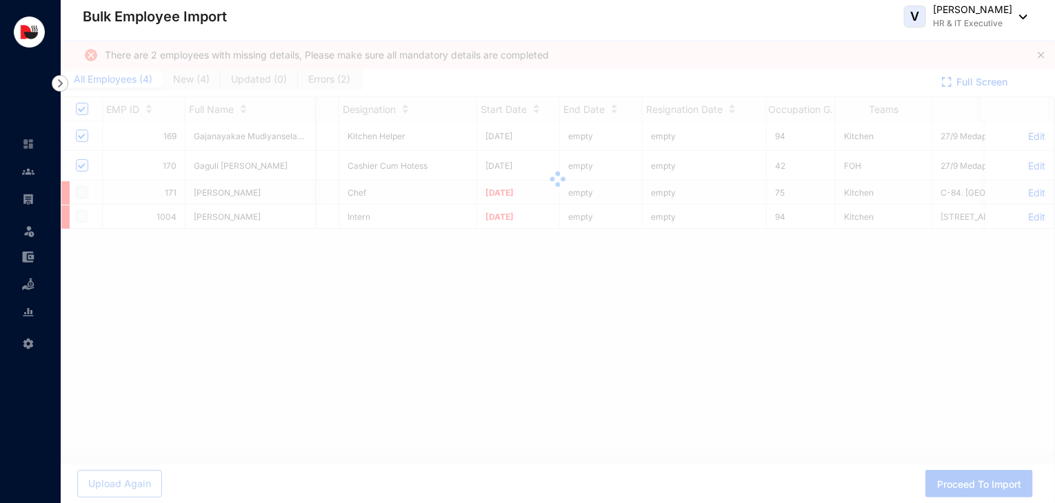
checkbox input "true"
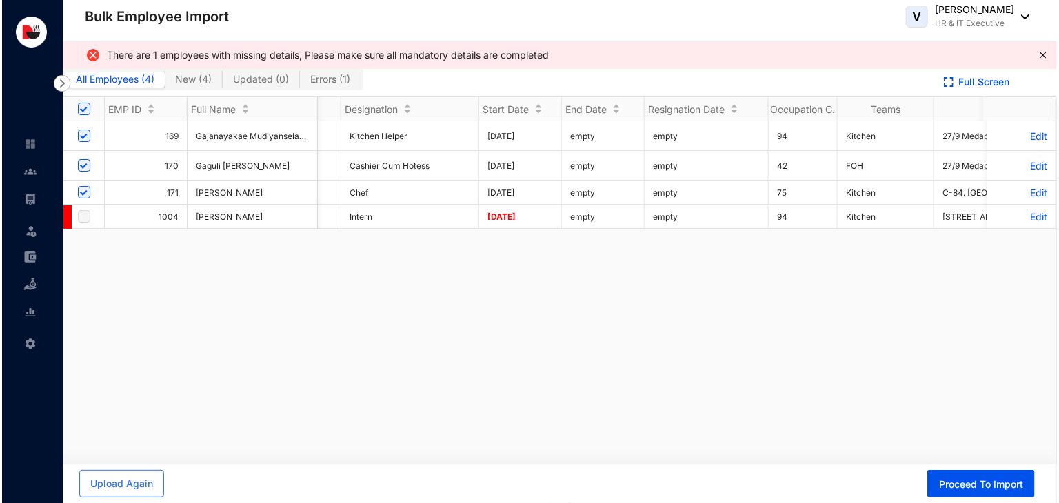
scroll to position [0, 0]
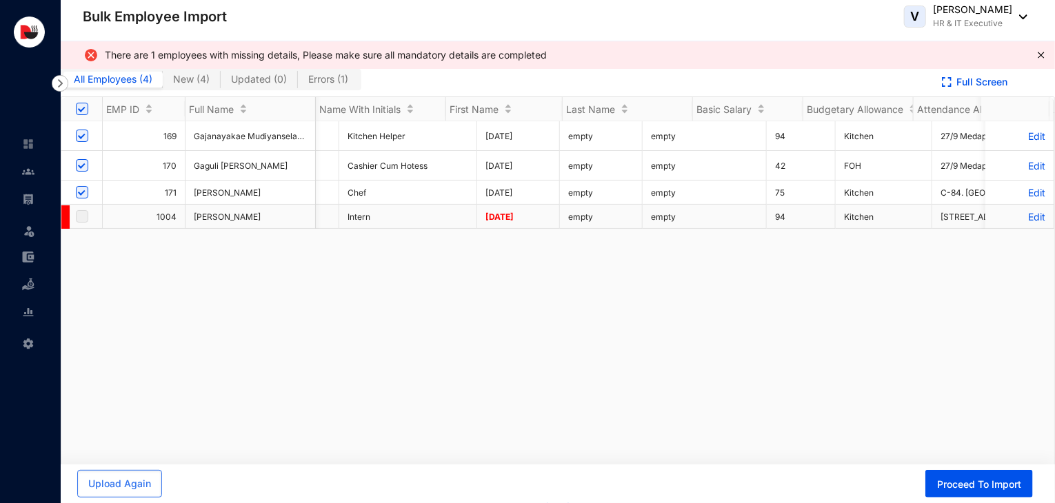
click at [1027, 217] on p "Edit" at bounding box center [1020, 217] width 52 height 12
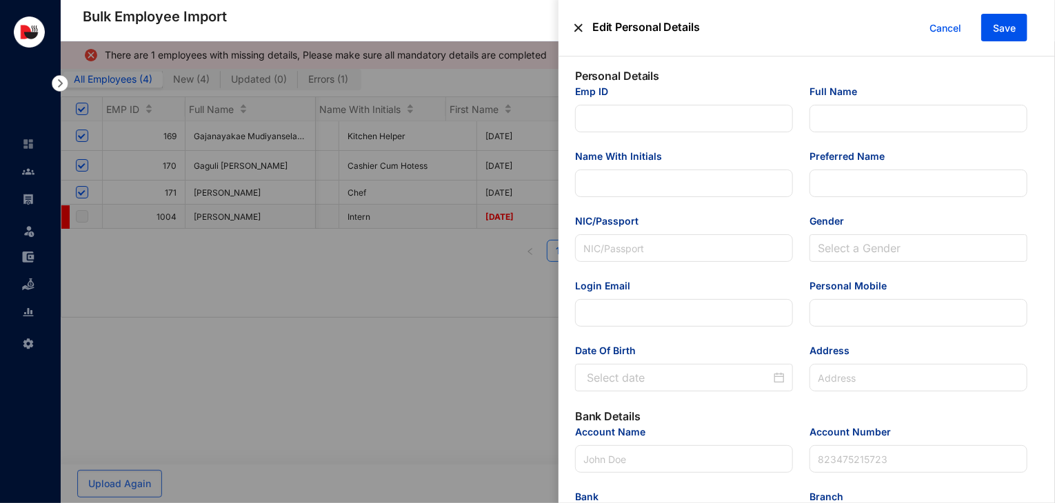
type input "1004"
type input "[PERSON_NAME]"
type input "A.Yashan"
type input "Yashan"
type input "2.00325E+11"
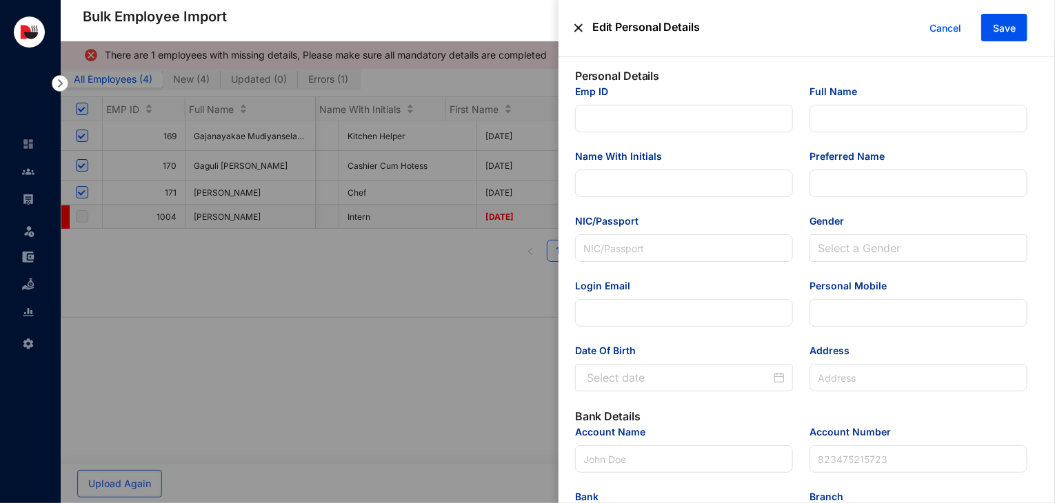
type input "766698966"
type input "[STREET_ADDRESS]"
type input "Sampath Bank"
type input "112255191184"
type input "[EMAIL_ADDRESS][DOMAIN_NAME]"
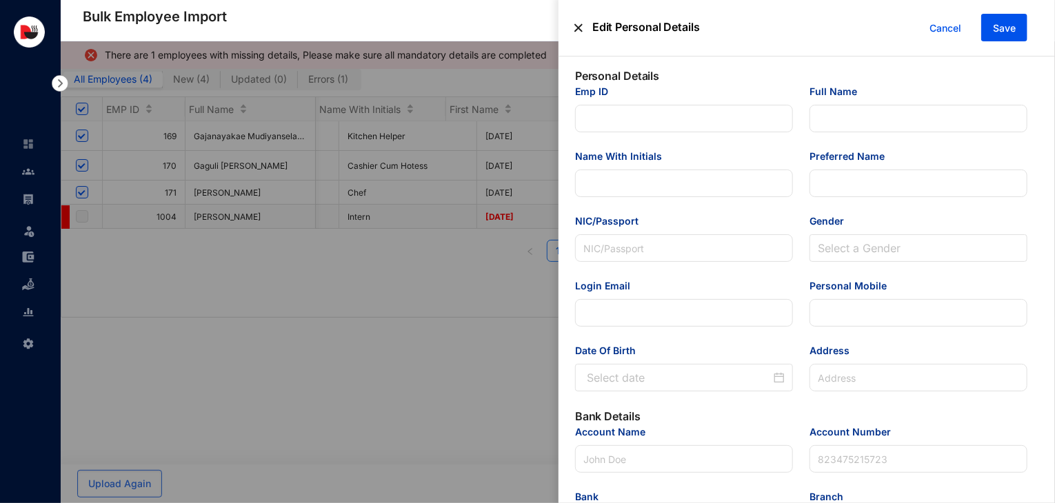
type input "Intern"
type input "Colombo-04"
type input "1004"
type input "Kitchen"
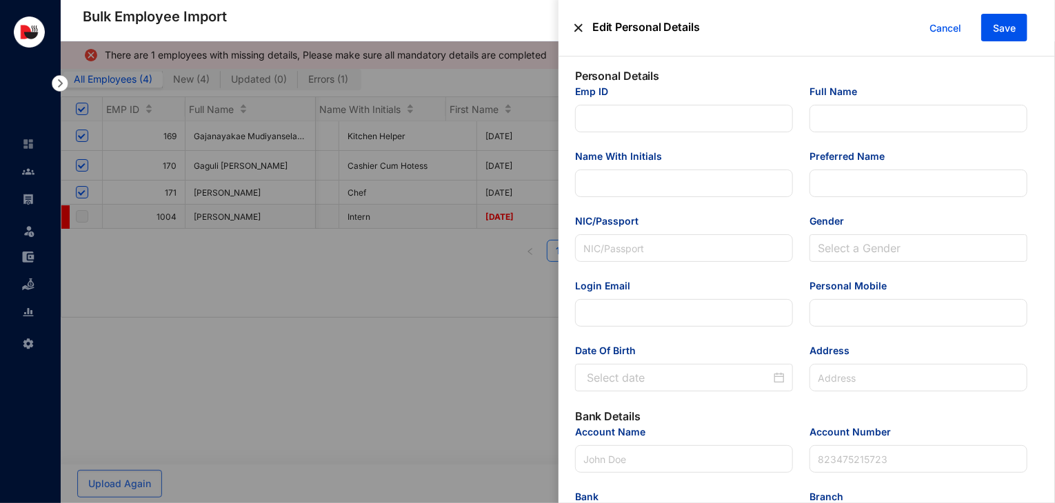
type Allowance "12500"
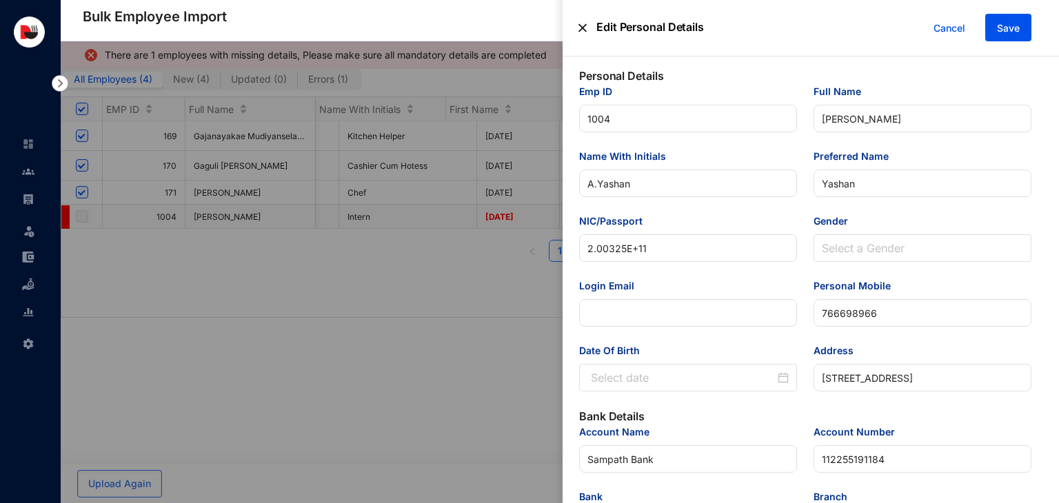
scroll to position [0, 2573]
type input "[DATE]"
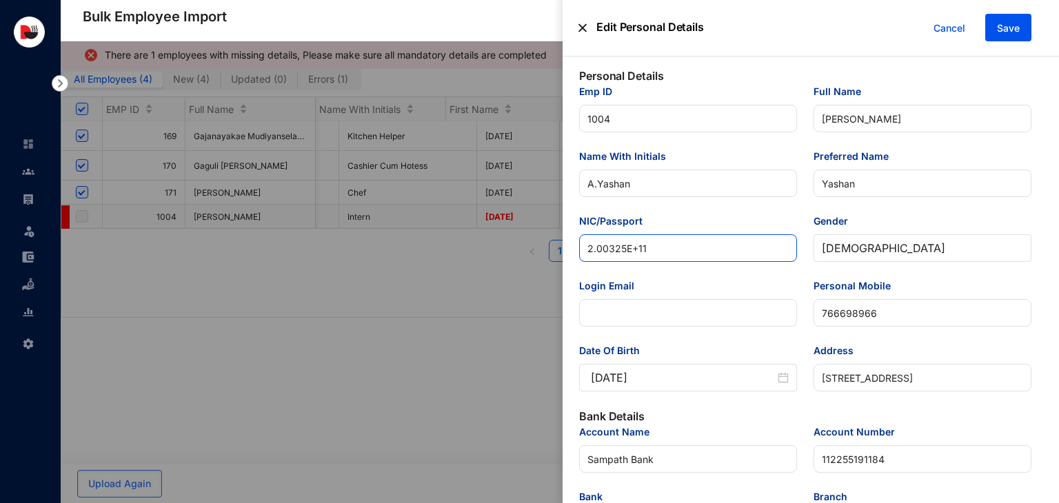
drag, startPoint x: 669, startPoint y: 241, endPoint x: 505, endPoint y: 262, distance: 165.5
click at [505, 503] on div "Edit Personal Details Cancel Save Personal Details Emp ID 1004 Full Name [PERSO…" at bounding box center [529, 503] width 1059 height 0
paste input "00324812480"
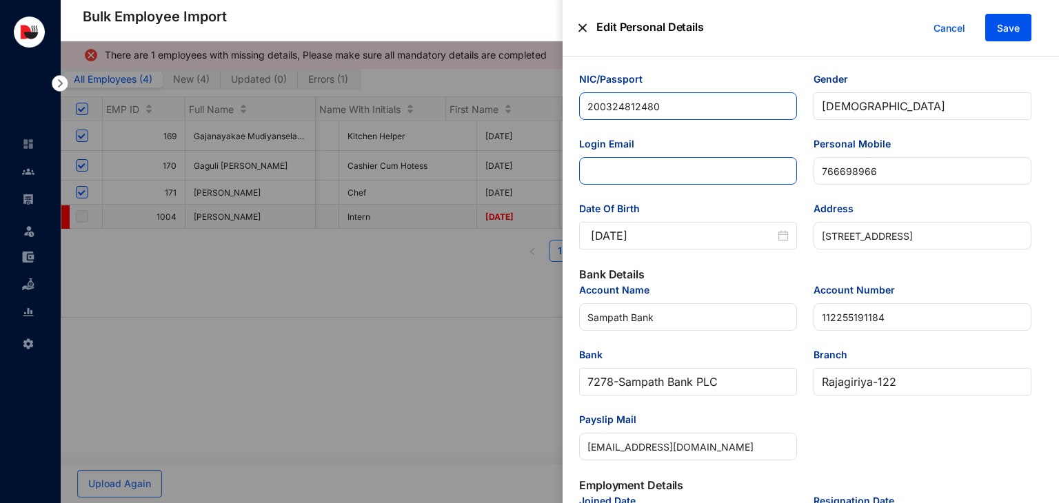
scroll to position [143, 0]
type input "200324812480"
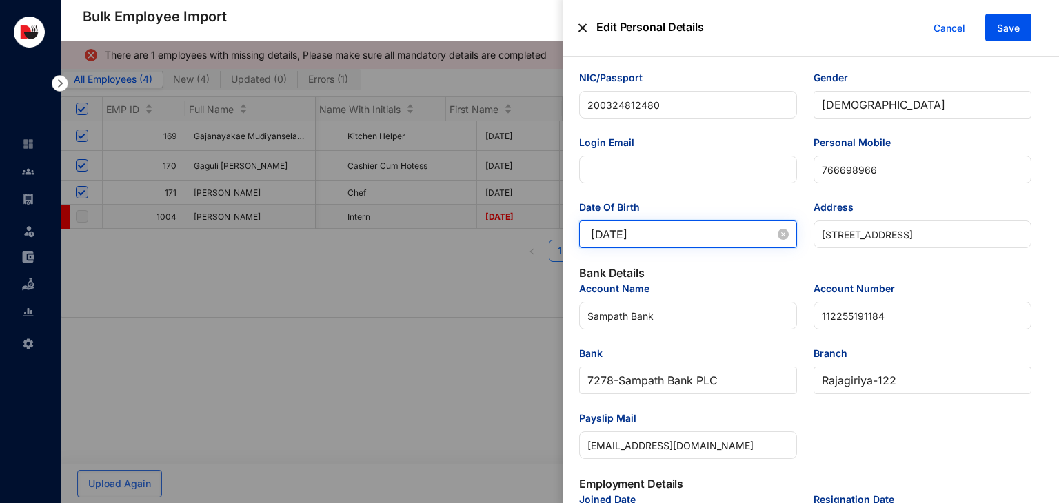
click at [634, 237] on input "[DATE]" at bounding box center [683, 234] width 184 height 17
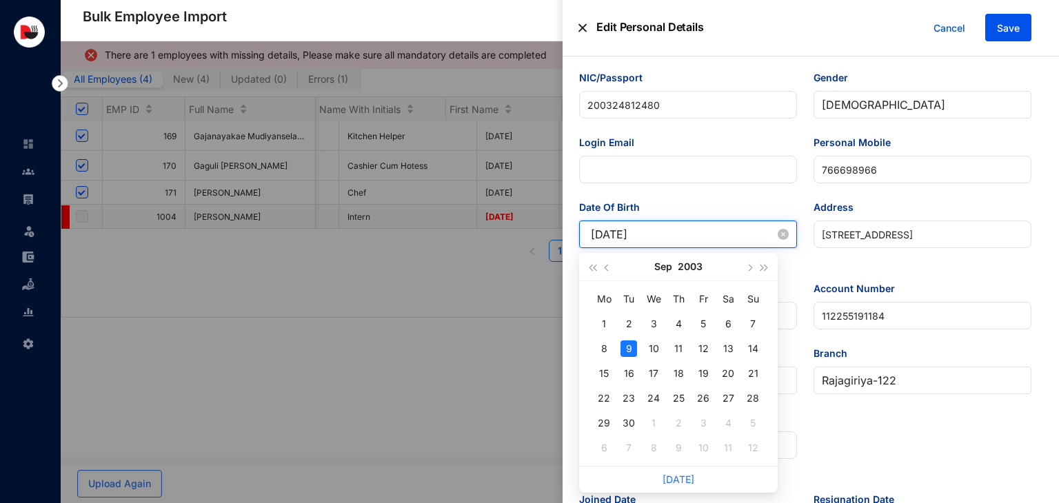
click at [656, 237] on input "[DATE]" at bounding box center [683, 234] width 184 height 17
type input "[DATE]"
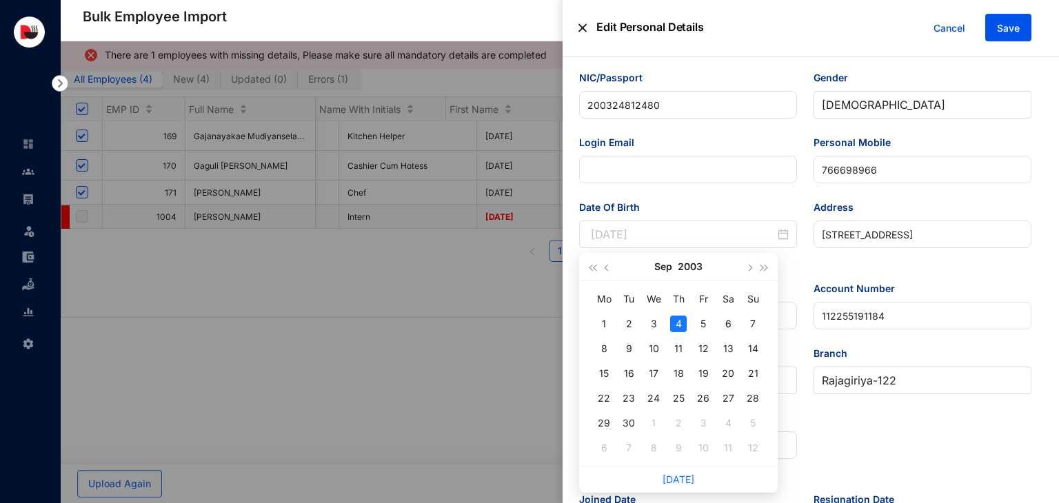
click at [679, 321] on div "4" at bounding box center [678, 324] width 17 height 17
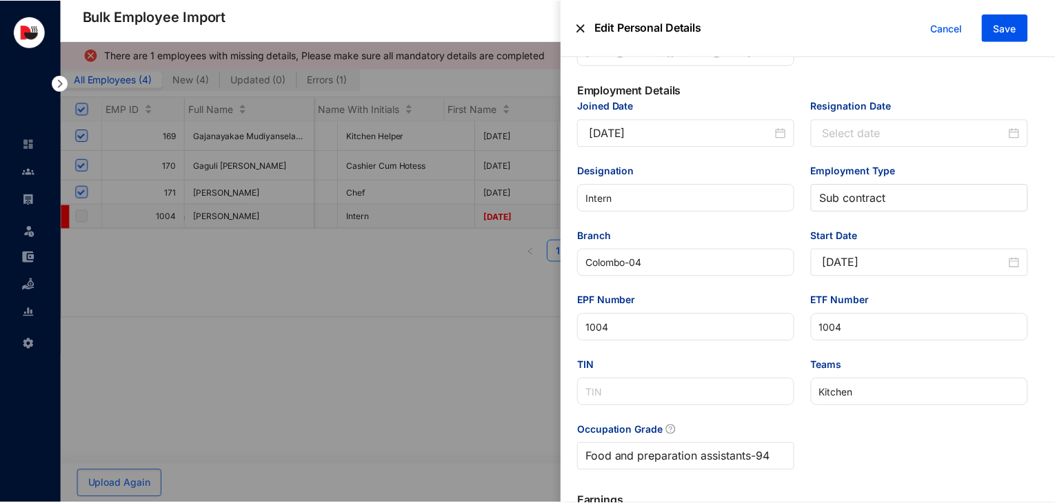
scroll to position [538, 0]
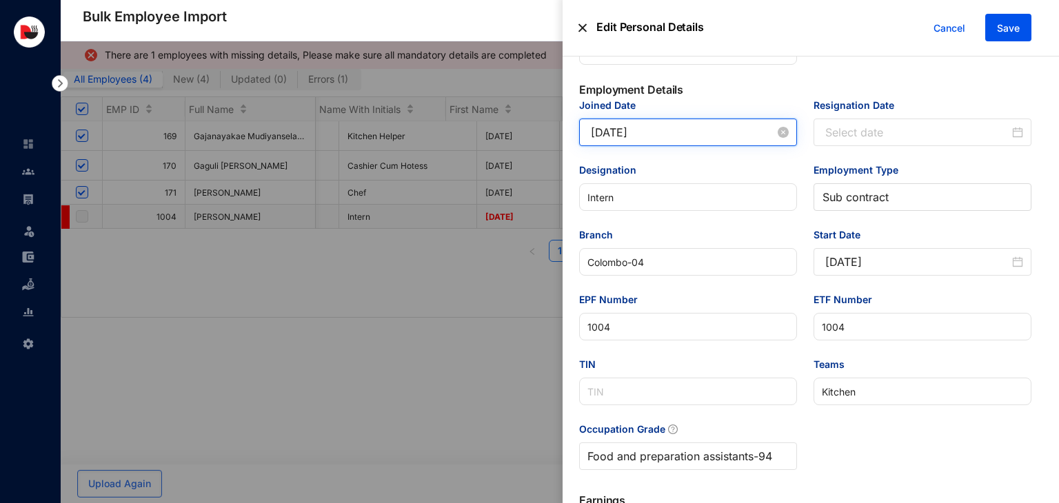
click at [634, 139] on input "[DATE]" at bounding box center [683, 132] width 184 height 17
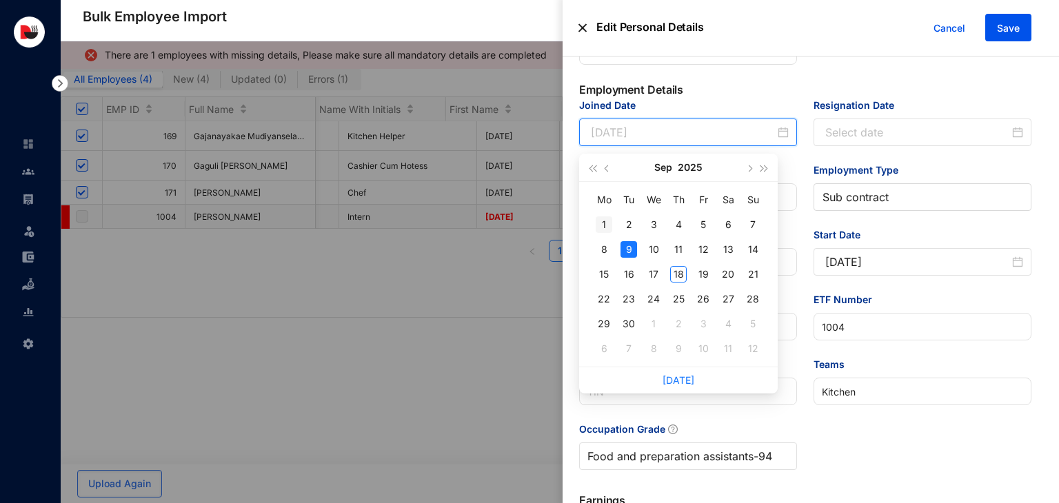
type input "[DATE]"
click at [607, 224] on div "1" at bounding box center [604, 225] width 17 height 17
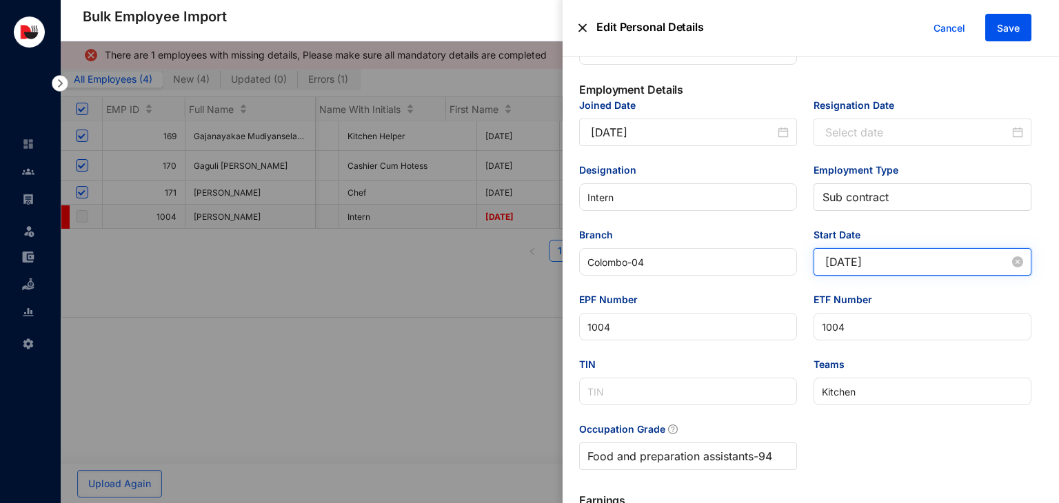
click at [869, 268] on input "[DATE]" at bounding box center [917, 262] width 184 height 17
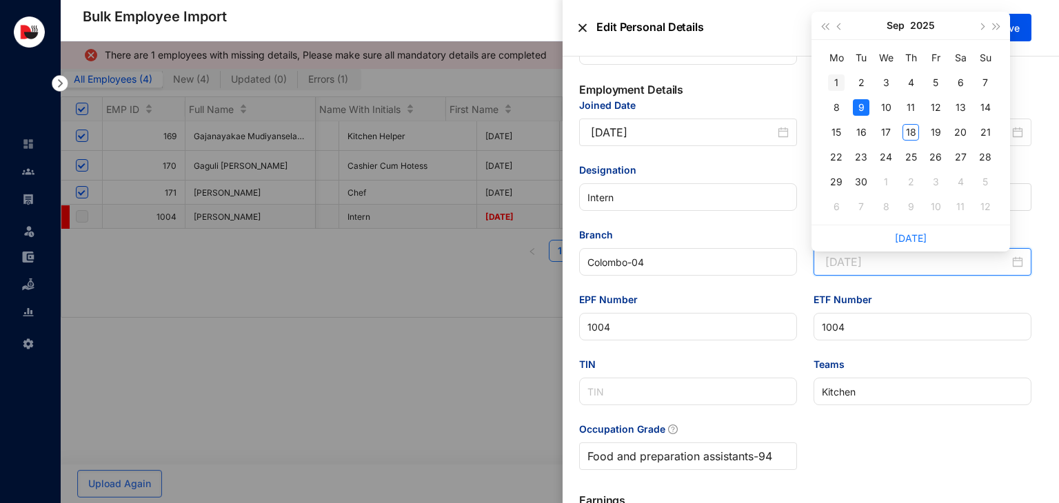
type input "[DATE]"
click at [836, 81] on div "1" at bounding box center [836, 82] width 17 height 17
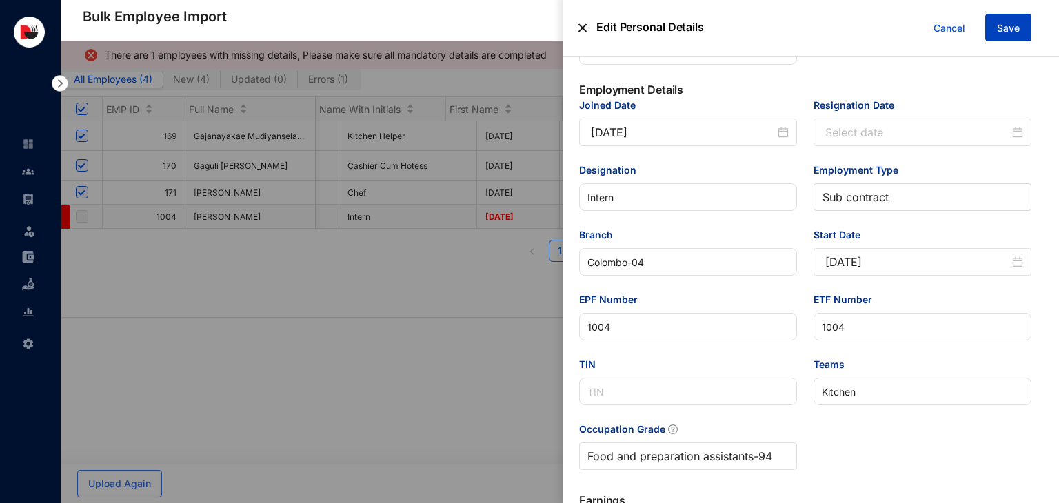
click at [1001, 32] on span "Save" at bounding box center [1008, 28] width 23 height 14
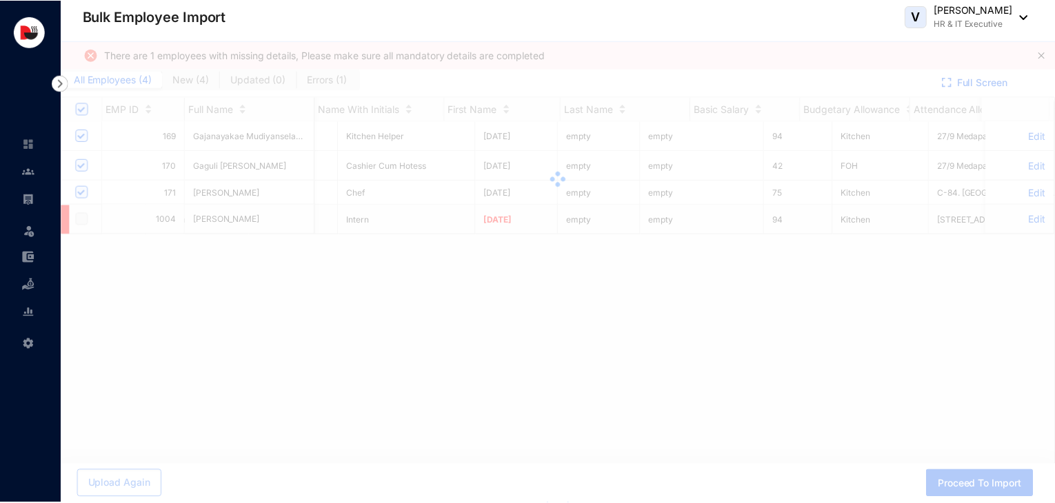
scroll to position [0, 2573]
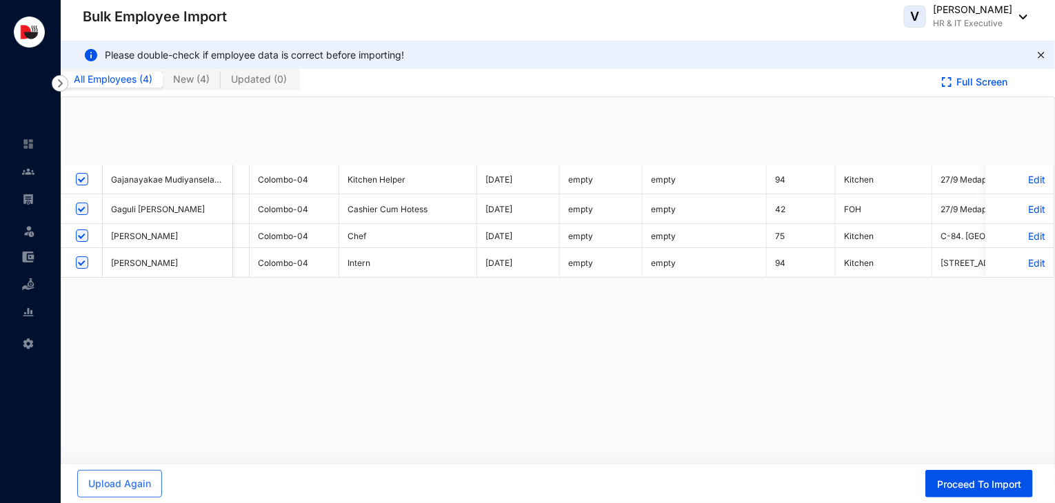
checkbox input "true"
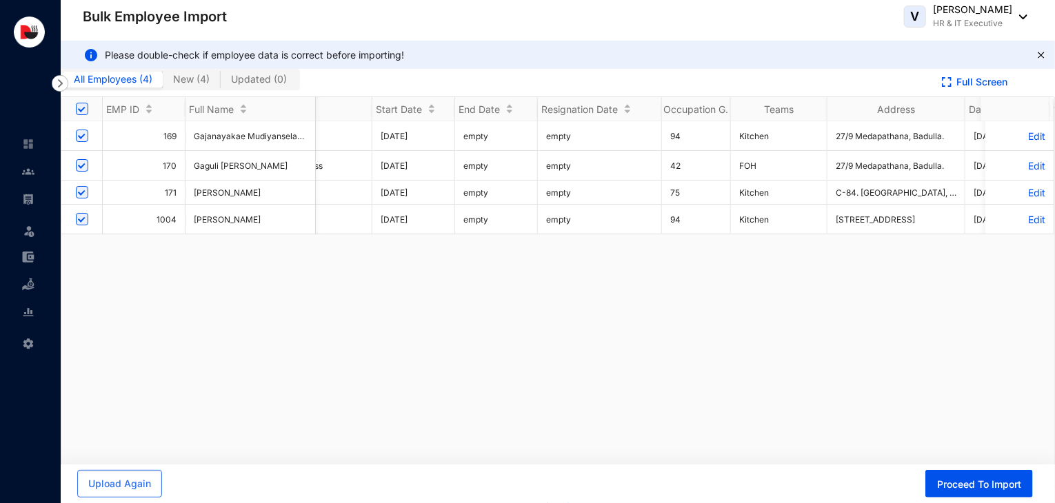
scroll to position [0, 2675]
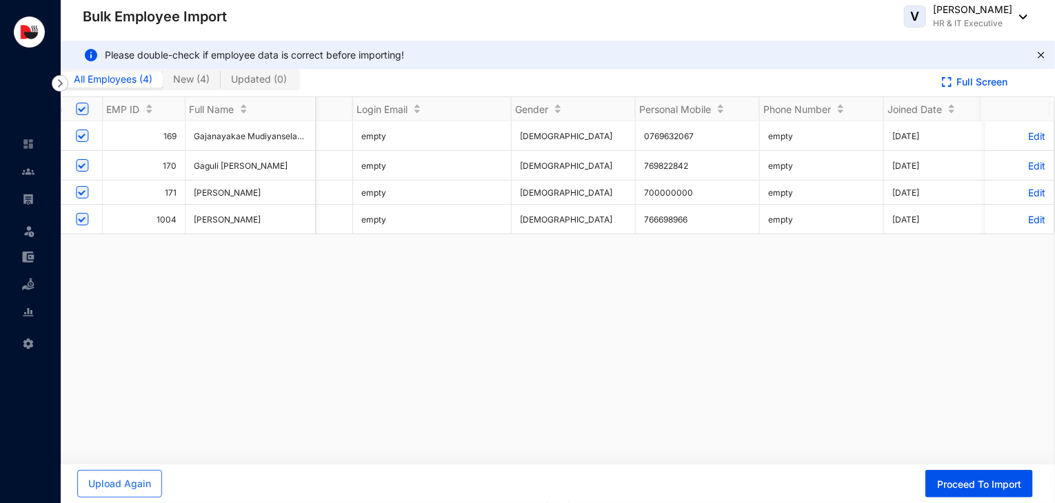
click at [1025, 163] on p "Edit" at bounding box center [1020, 166] width 52 height 12
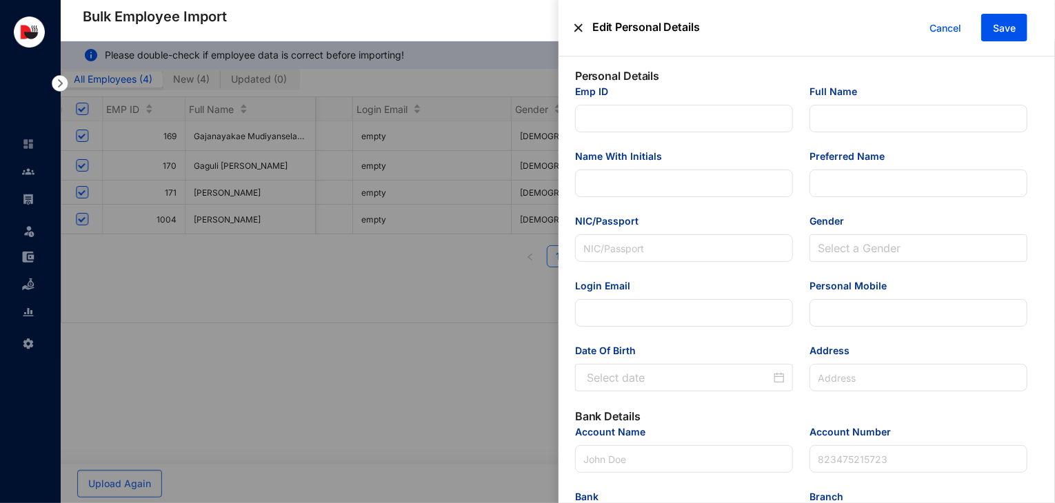
type input "170"
type input "Gaguli [PERSON_NAME]"
type input "[PERSON_NAME]"
type input "Gaguli Sanchala"
type input "200400402765"
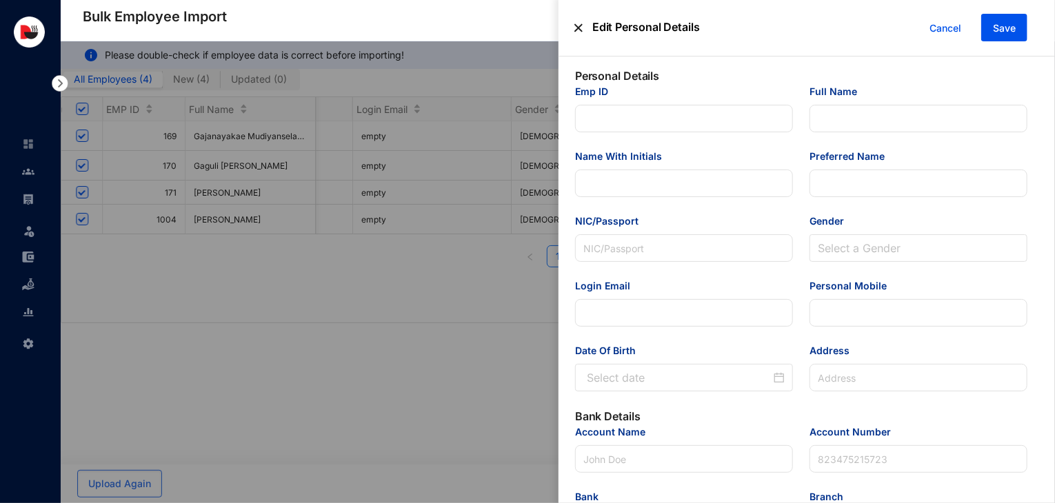
type input "769822842"
type input "27/9 Medapathana, Badulla."
type input "Commercial Bank"
type input "8027603457"
type input "[EMAIL_ADDRESS][DOMAIN_NAME]"
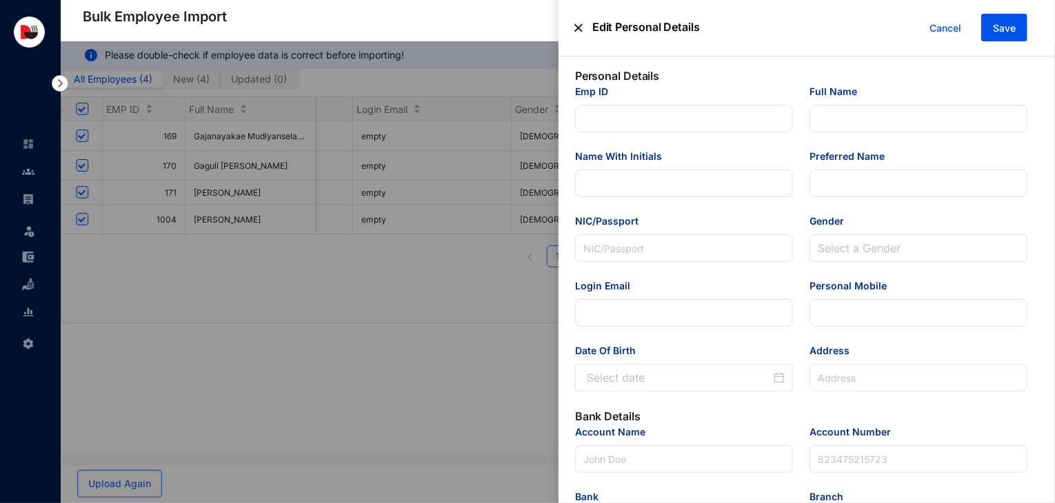
type input "Cashier Cum Hotess"
type input "Colombo-04"
type input "170"
type input "FOH"
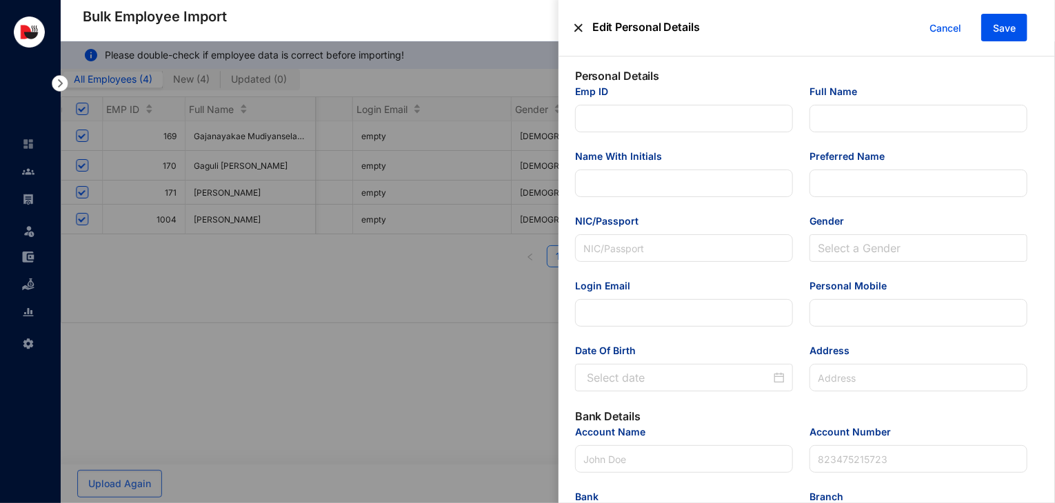
type Salary "30000"
type Allowance "12500"
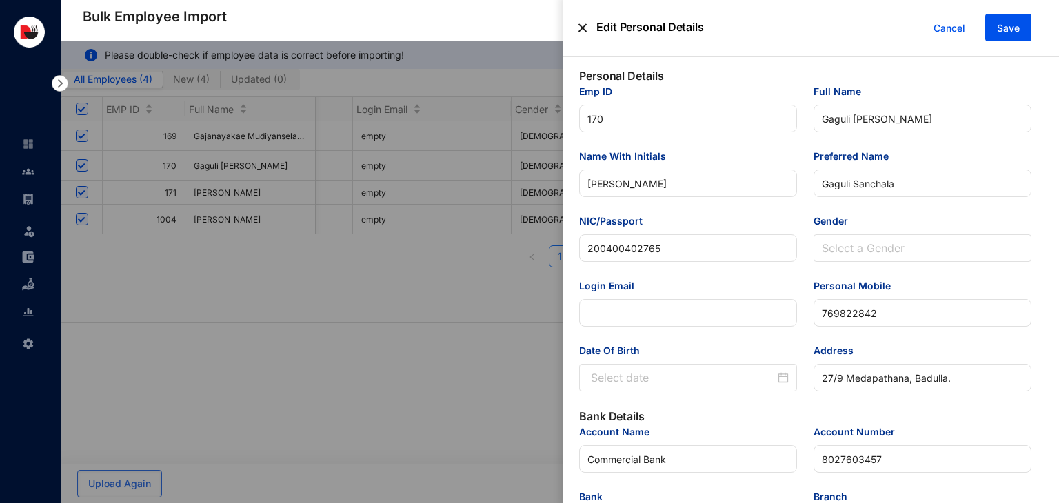
type input "[DATE]"
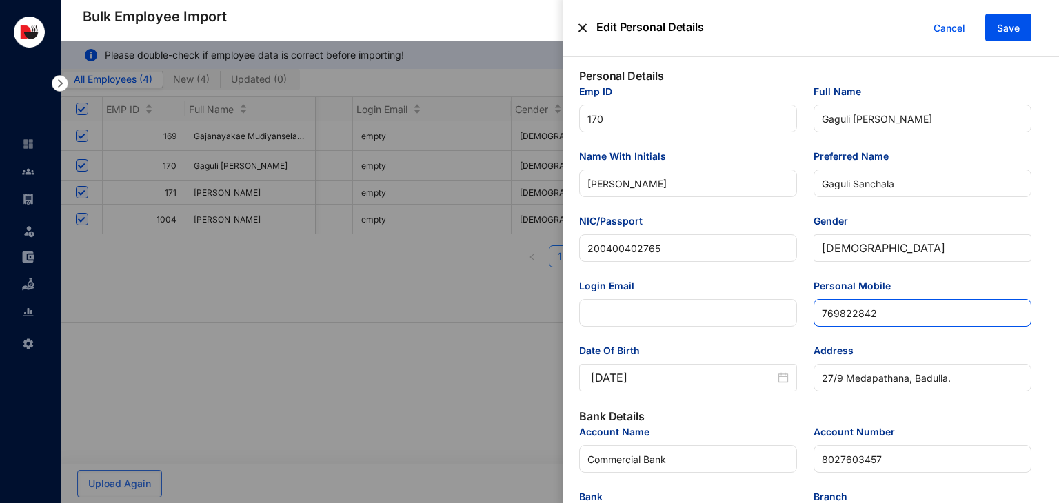
click at [821, 319] on input "769822842" at bounding box center [923, 313] width 218 height 28
type input "0769822842"
click at [1007, 22] on span "Save" at bounding box center [1008, 28] width 23 height 14
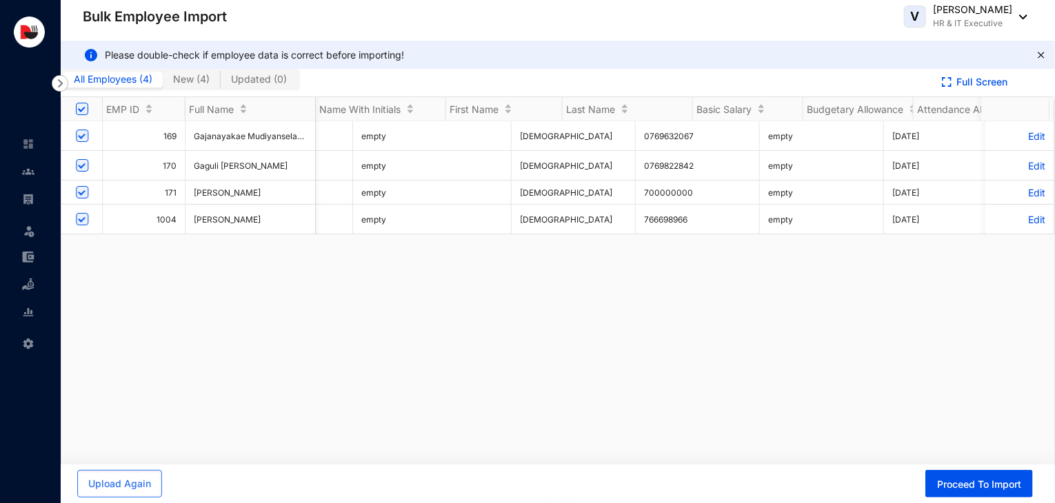
click at [1018, 219] on p "Edit" at bounding box center [1020, 220] width 52 height 12
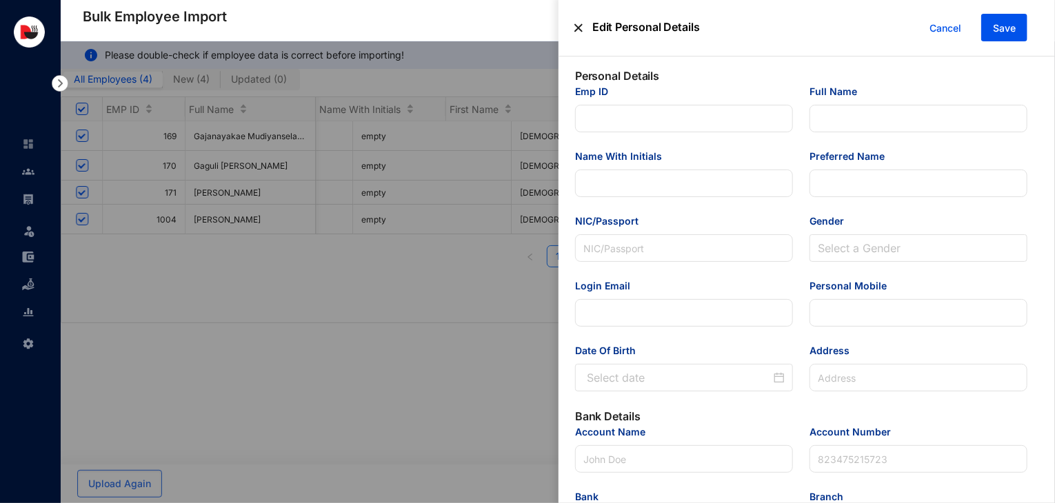
type input "1004"
type input "[PERSON_NAME]"
type input "A.Yashan"
type input "Yashan"
type input "200324812480"
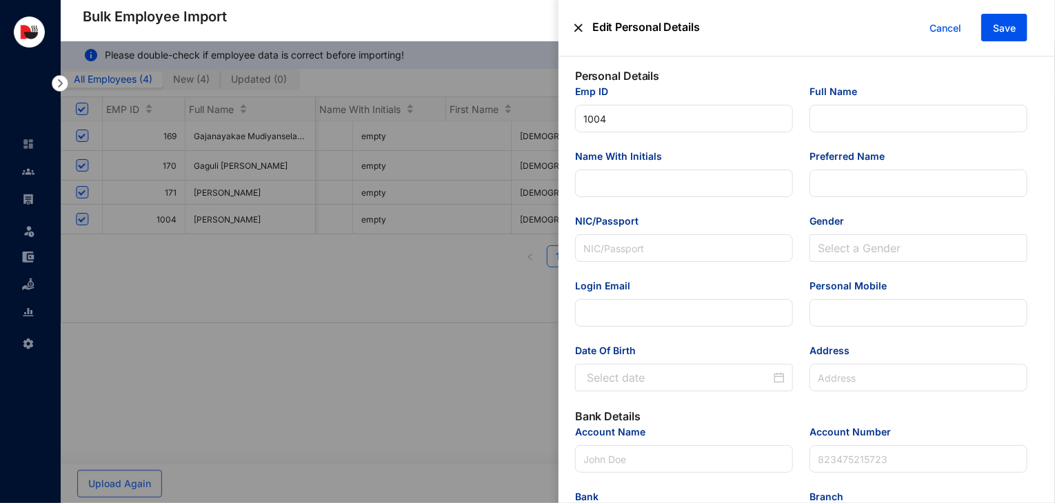
type input "766698966"
type input "[STREET_ADDRESS]"
type input "Sampath Bank"
type input "112255191184"
type input "[EMAIL_ADDRESS][DOMAIN_NAME]"
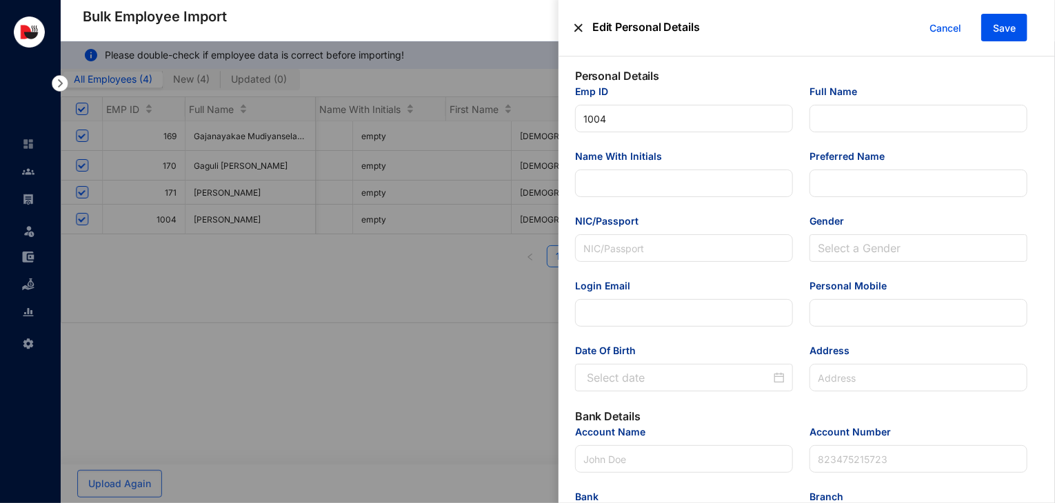
type input "Intern"
type input "Colombo-04"
type input "1004"
type input "Kitchen"
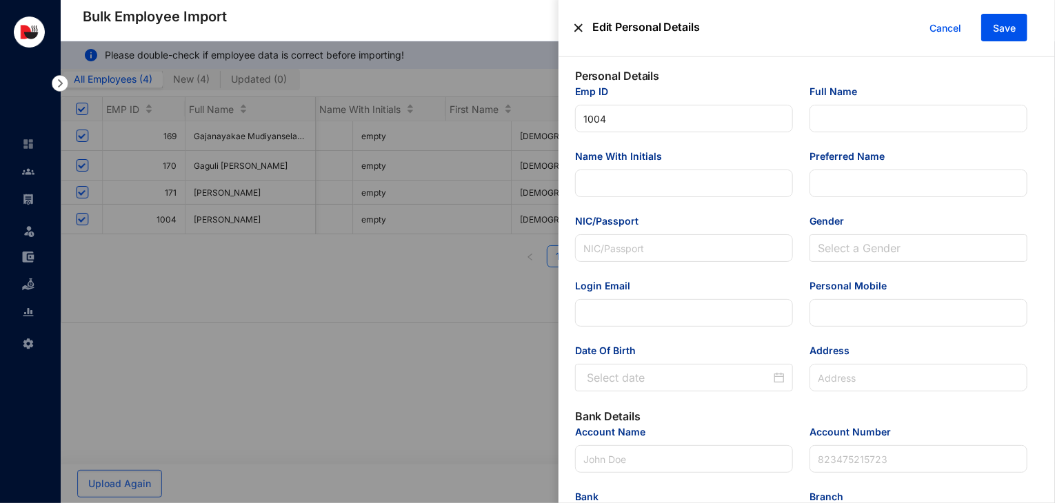
type Allowance "12500"
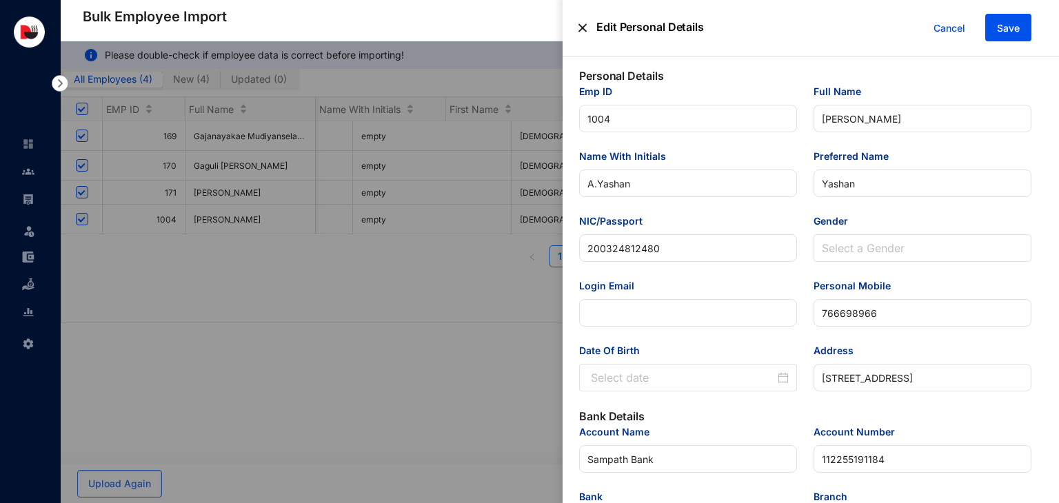
type input "[DATE]"
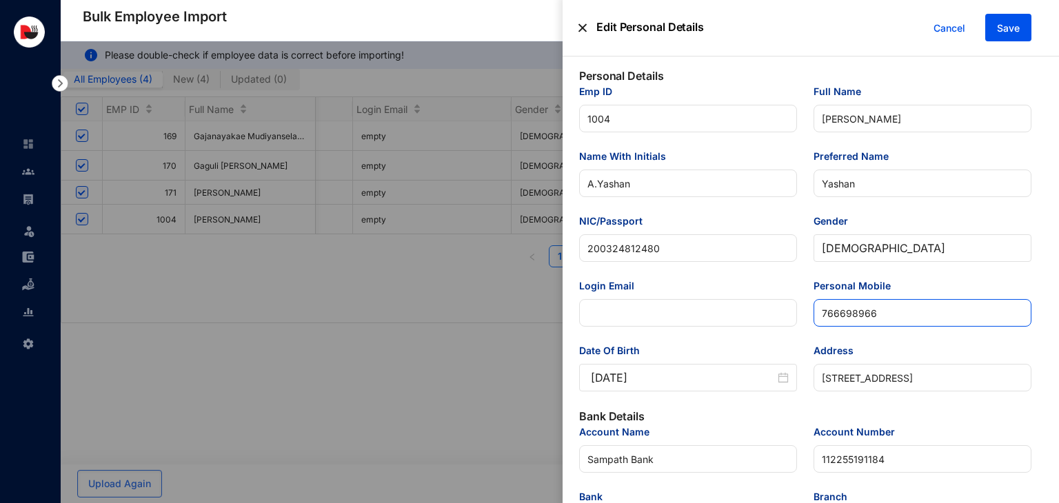
click at [819, 312] on input "766698966" at bounding box center [923, 313] width 218 height 28
type input "0766698966"
click at [1011, 20] on button "Save" at bounding box center [1008, 28] width 46 height 28
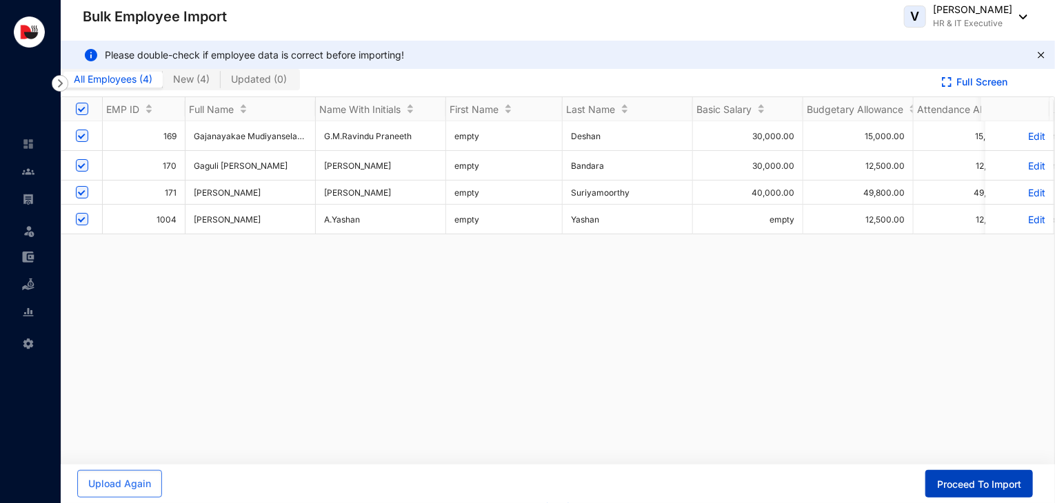
click at [979, 483] on span "Proceed To Import" at bounding box center [979, 485] width 84 height 14
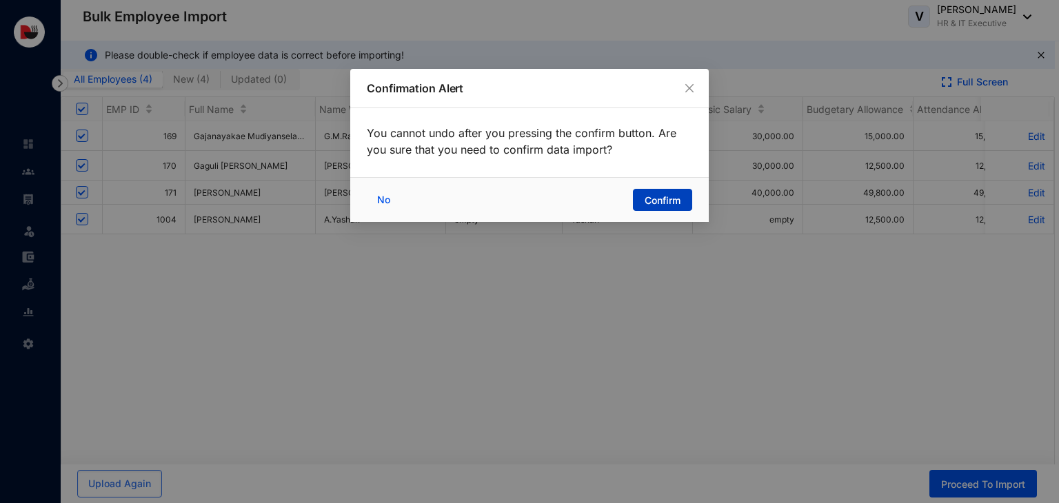
click at [673, 205] on span "Confirm" at bounding box center [663, 201] width 36 height 14
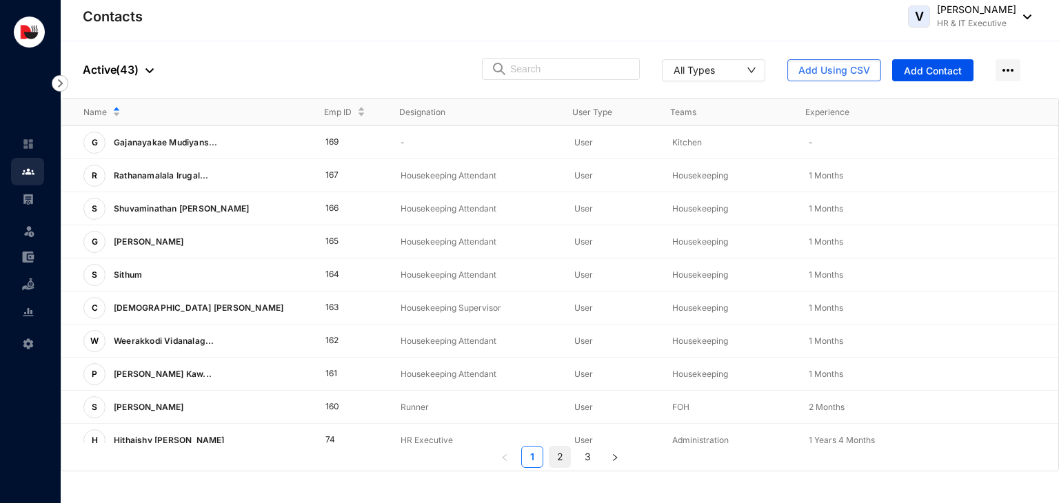
click at [561, 461] on link "2" at bounding box center [560, 457] width 21 height 21
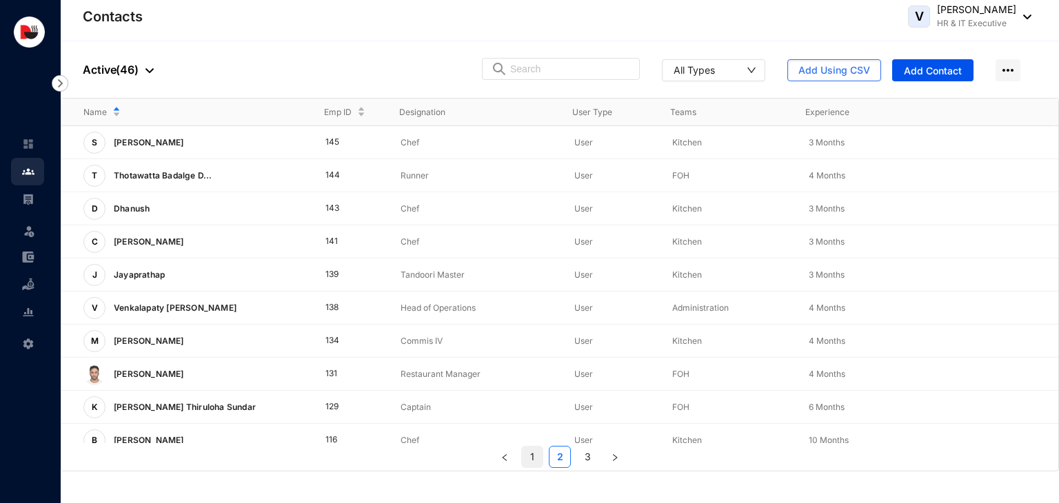
click at [529, 454] on link "1" at bounding box center [532, 457] width 21 height 21
